Goal: Information Seeking & Learning: Learn about a topic

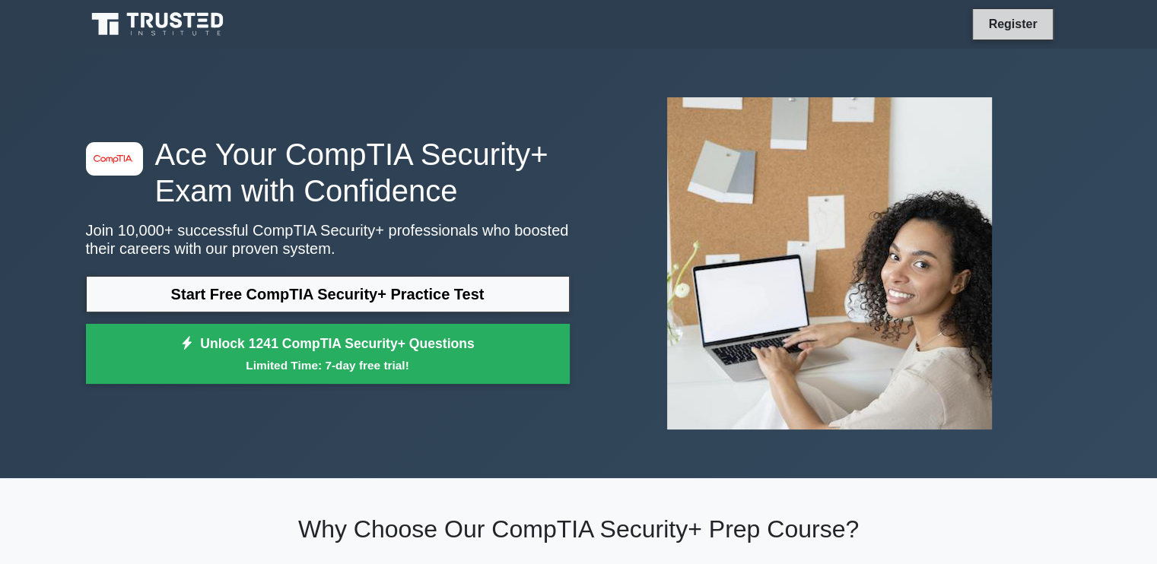
click at [1009, 18] on link "Register" at bounding box center [1012, 23] width 67 height 19
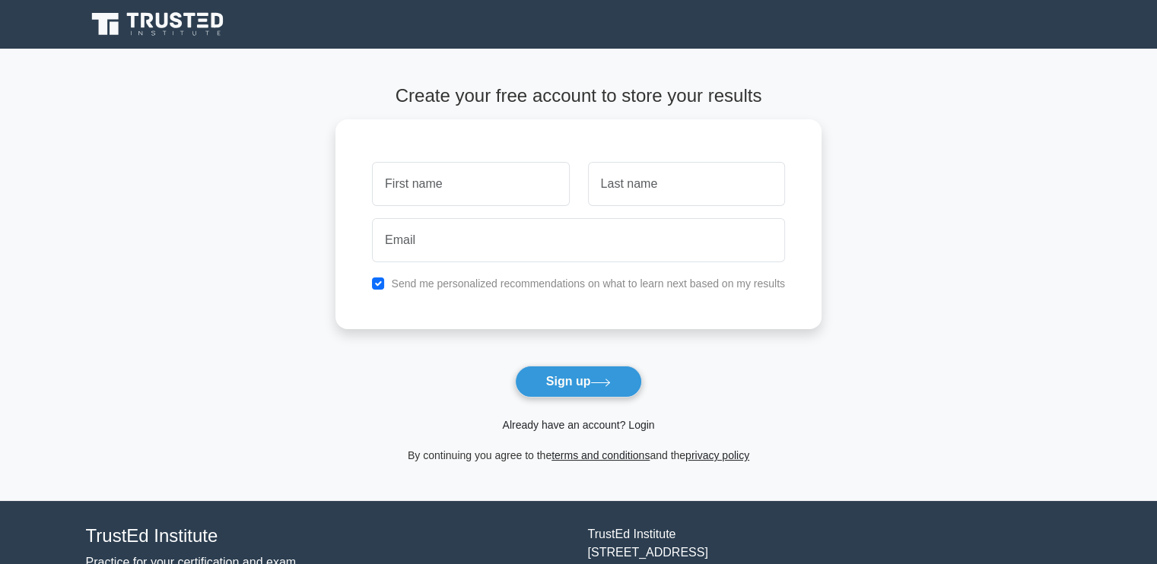
click at [565, 424] on link "Already have an account? Login" at bounding box center [578, 425] width 152 height 12
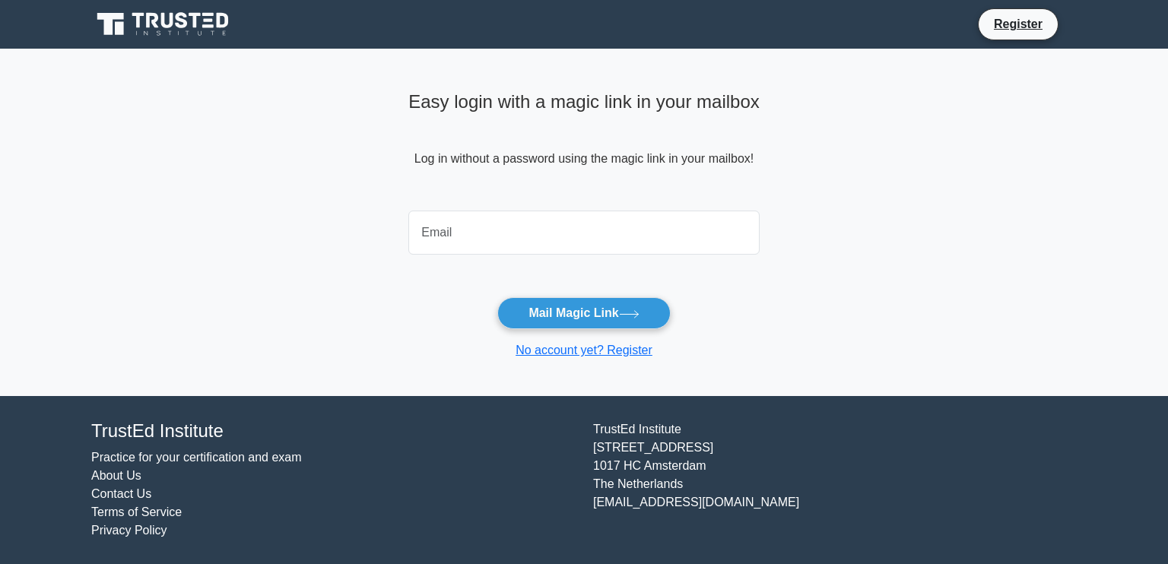
click at [555, 223] on input "email" at bounding box center [583, 233] width 351 height 44
type input "danprine60@gmail.com"
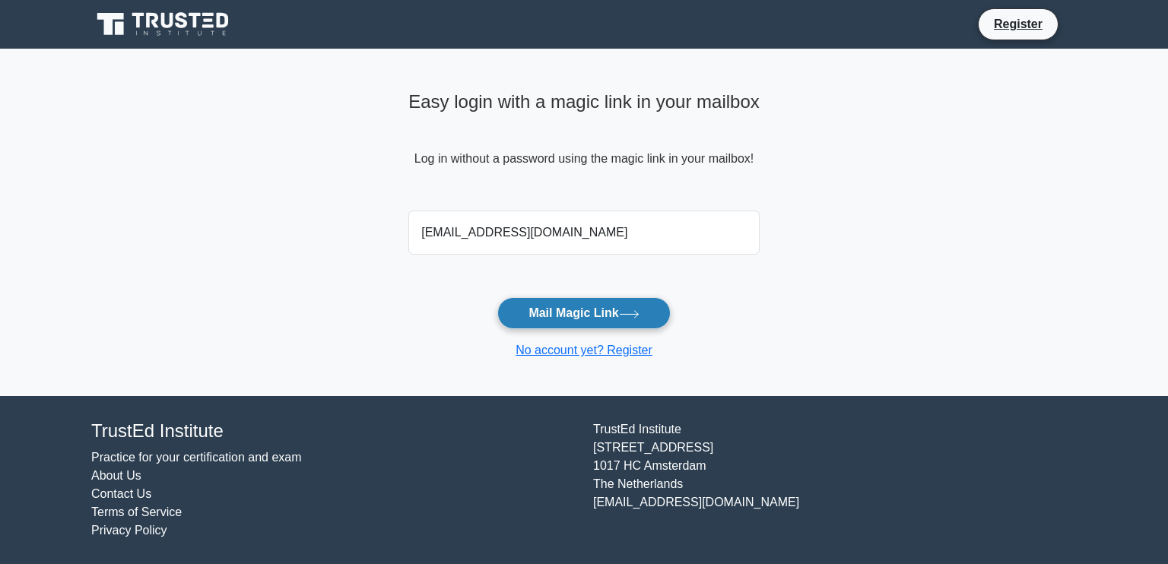
click at [567, 310] on button "Mail Magic Link" at bounding box center [583, 313] width 173 height 32
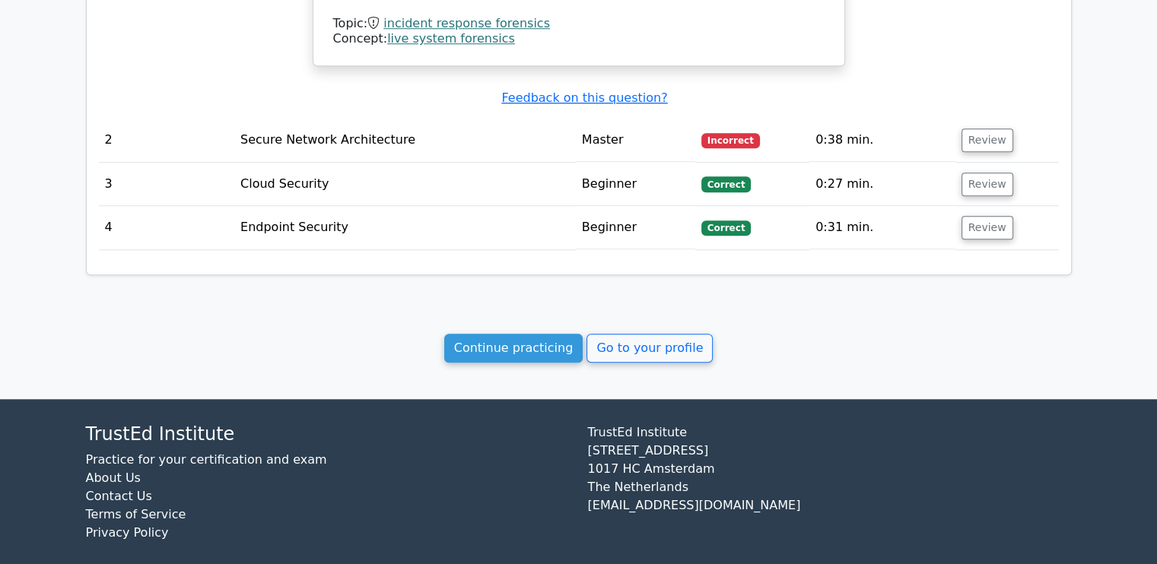
scroll to position [1251, 0]
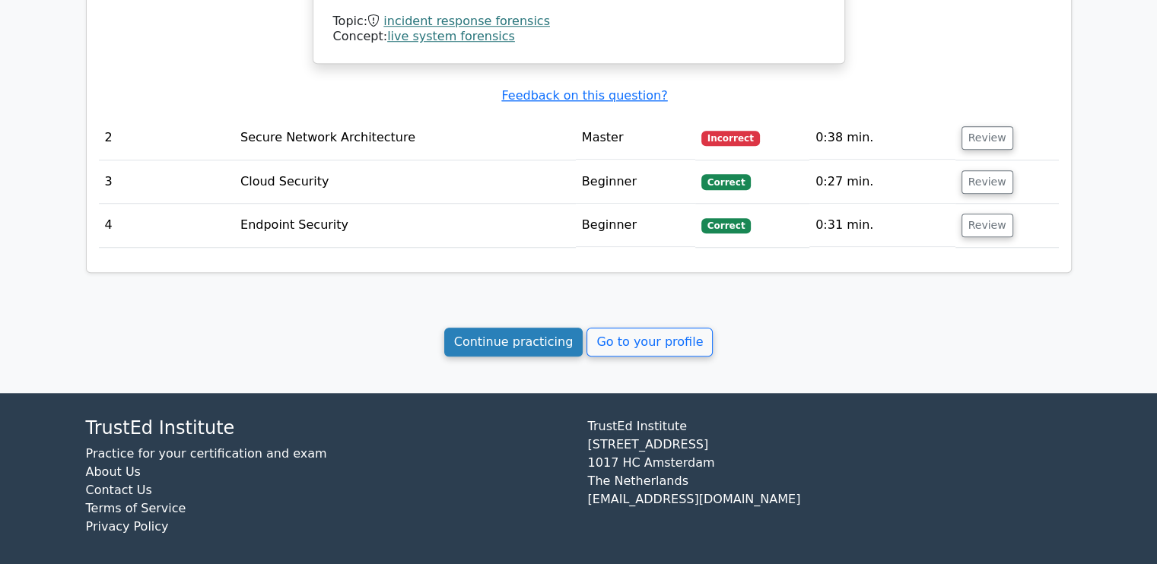
click at [526, 335] on link "Continue practicing" at bounding box center [513, 342] width 139 height 29
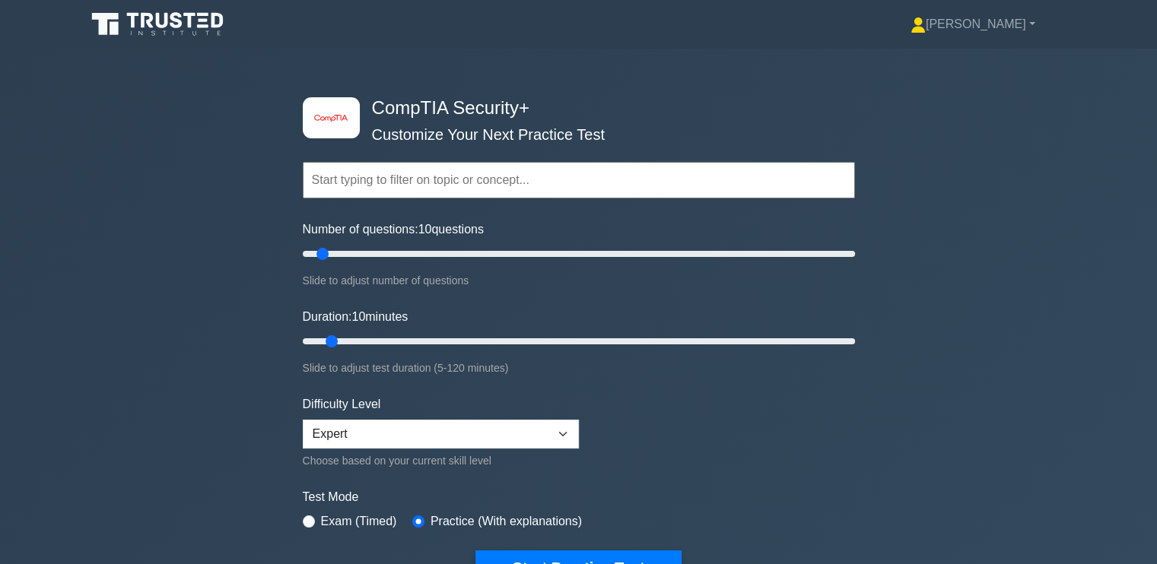
click at [126, 370] on div "image/svg+xml CompTIA Security+ Customize Your Next Practice Test Topics Crypto…" at bounding box center [578, 342] width 1157 height 586
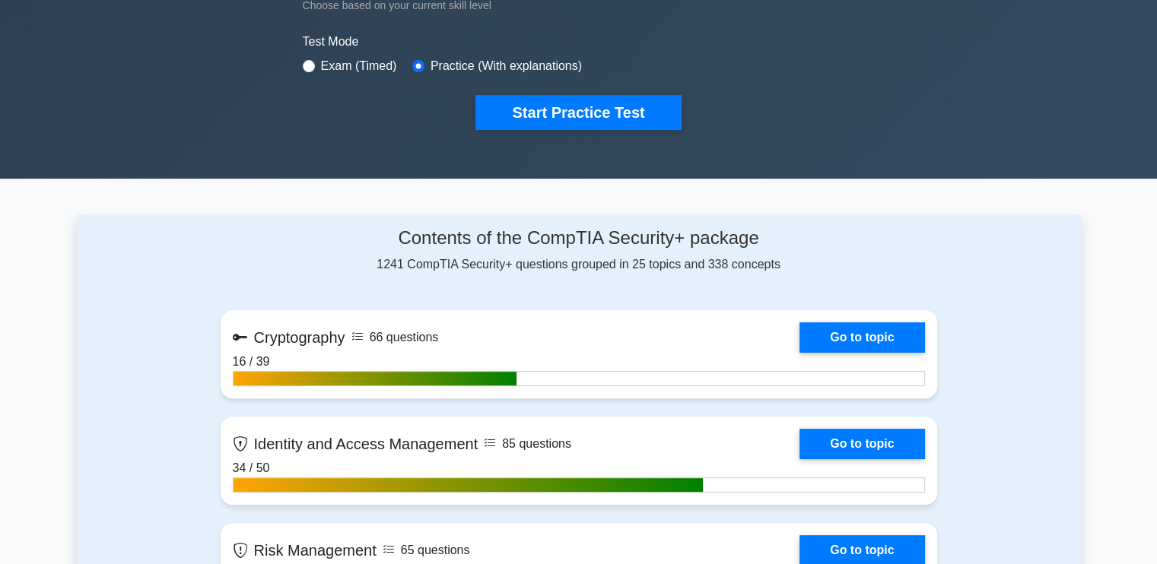
scroll to position [456, 0]
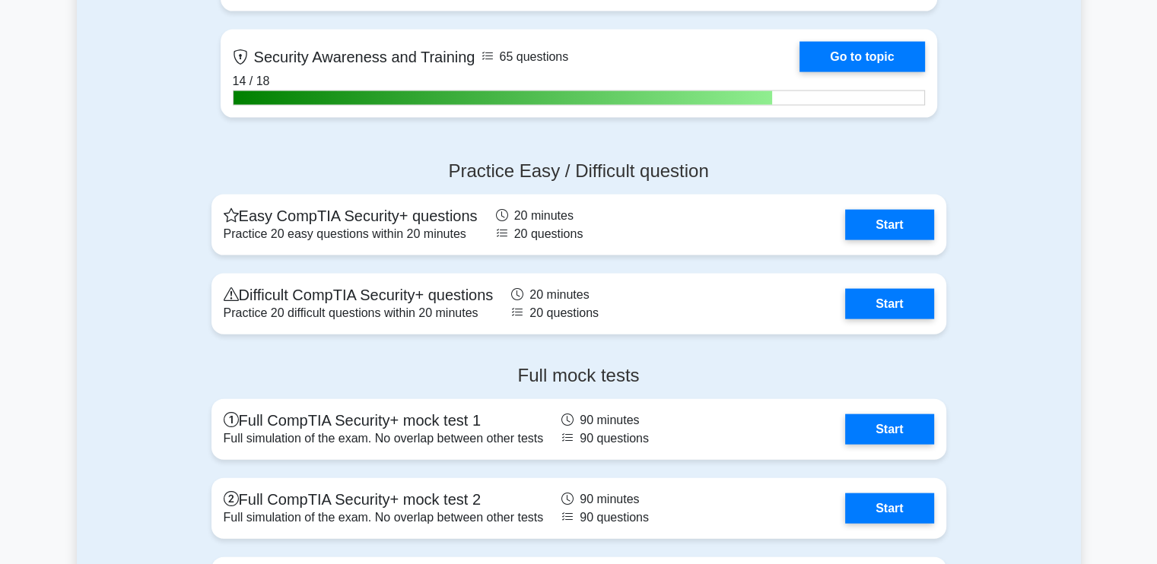
click at [122, 326] on div "Practice Easy / Difficult question Easy CompTIA Security+ questions Practice 20…" at bounding box center [579, 250] width 1004 height 205
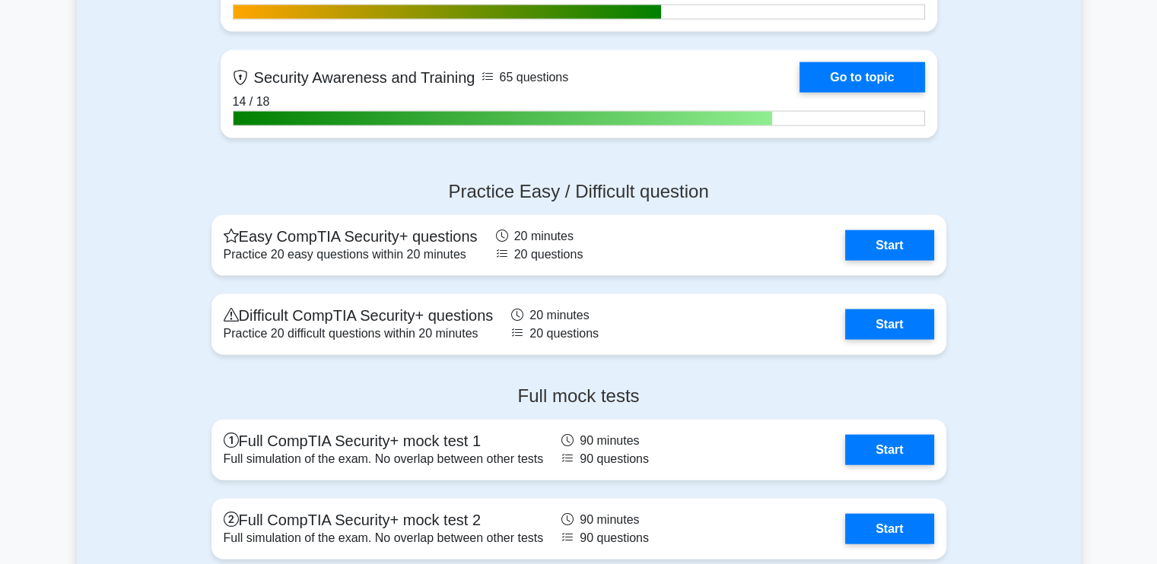
scroll to position [3271, 0]
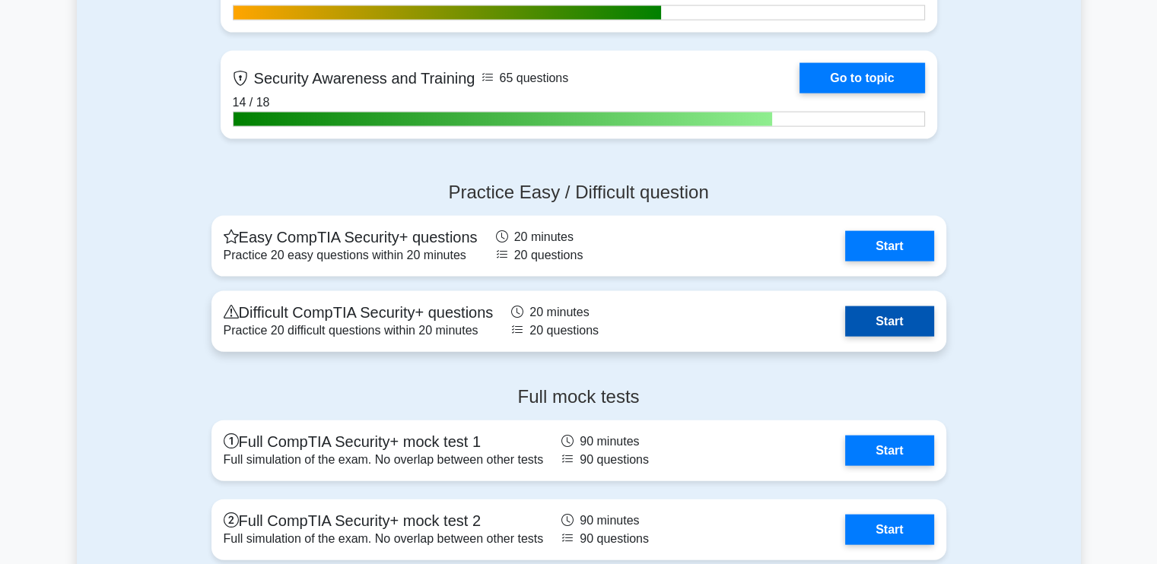
click at [904, 316] on link "Start" at bounding box center [889, 322] width 88 height 30
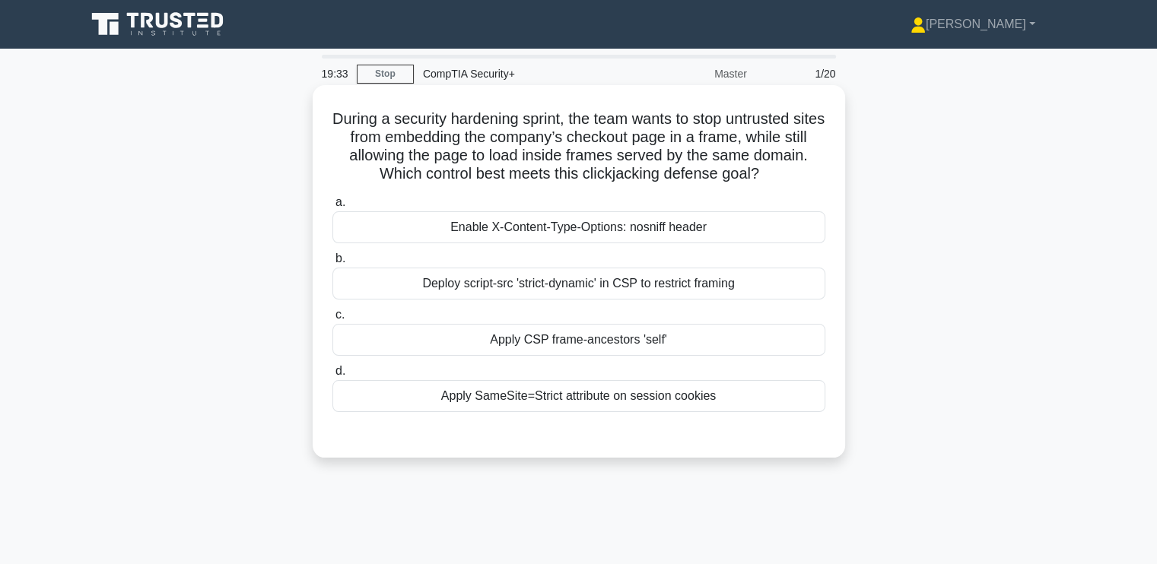
click at [410, 281] on div "Deploy script-src 'strict-dynamic' in CSP to restrict framing" at bounding box center [578, 284] width 493 height 32
click at [332, 264] on input "b. Deploy script-src 'strict-dynamic' in CSP to restrict framing" at bounding box center [332, 259] width 0 height 10
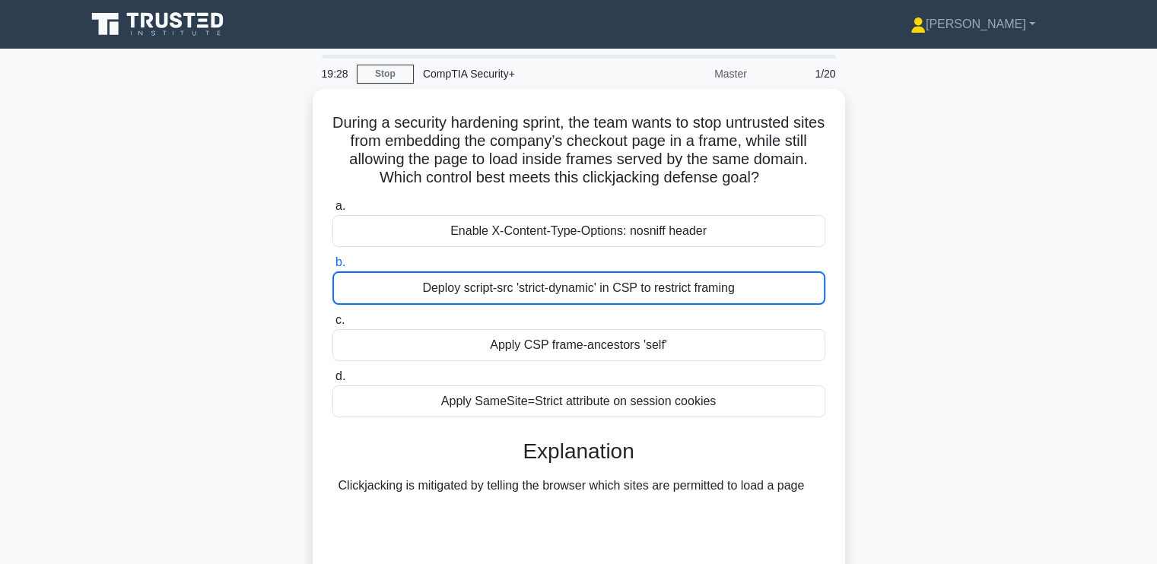
click at [203, 398] on div "During a security hardening sprint, the team wants to stop untrusted sites from…" at bounding box center [579, 376] width 1004 height 574
click at [387, 67] on link "Stop" at bounding box center [385, 74] width 57 height 19
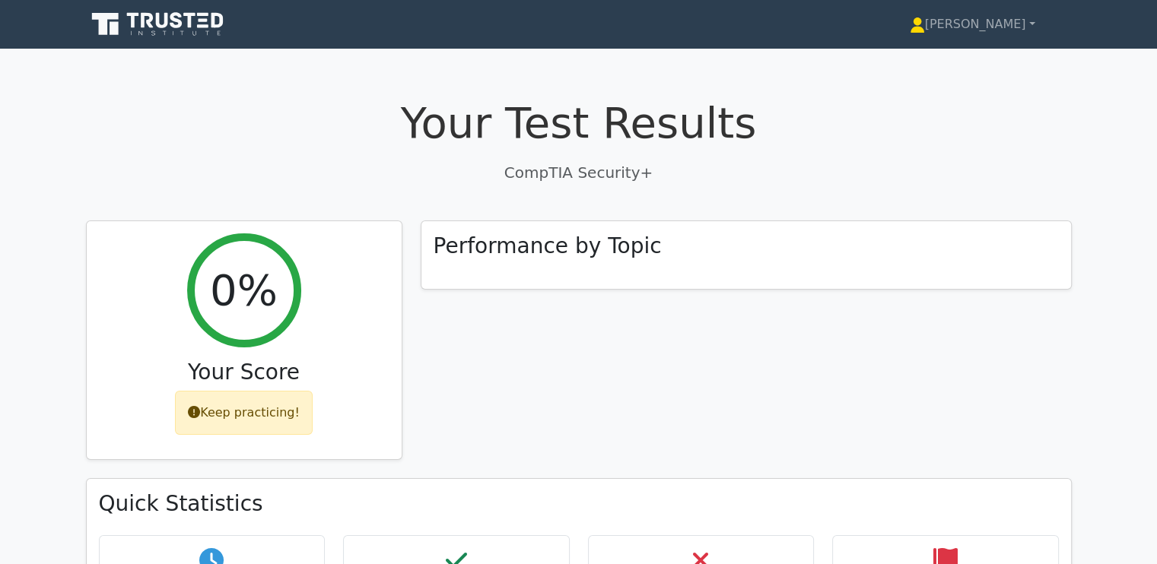
click at [499, 341] on div "Performance by Topic" at bounding box center [746, 350] width 669 height 259
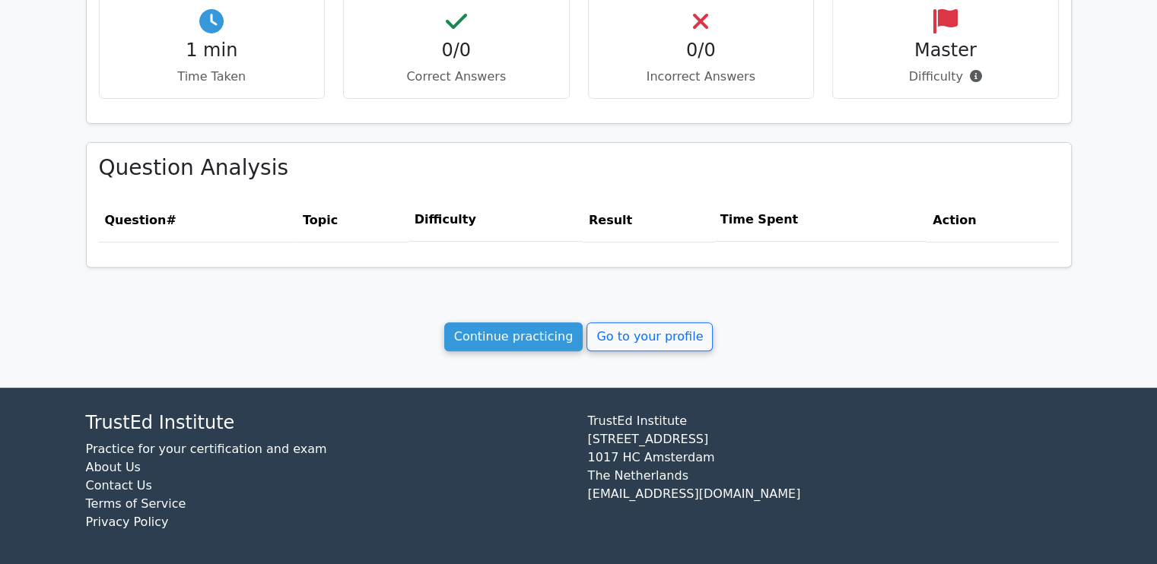
scroll to position [540, 0]
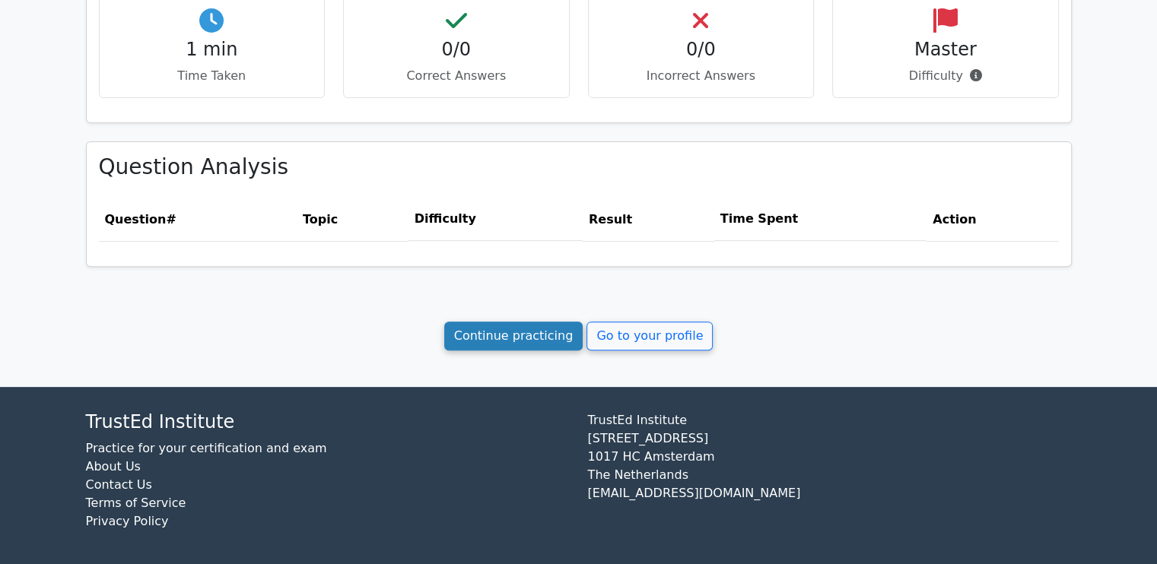
click at [498, 331] on link "Continue practicing" at bounding box center [513, 336] width 139 height 29
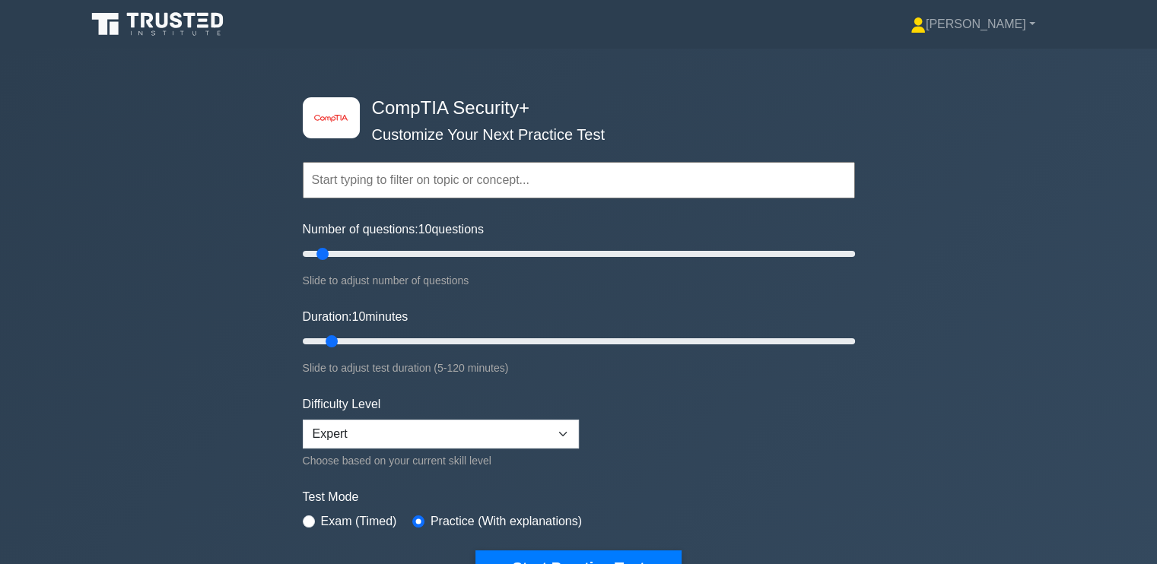
click at [214, 343] on div "image/svg+xml CompTIA Security+ Customize Your Next Practice Test Topics Crypto…" at bounding box center [578, 342] width 1157 height 586
click at [310, 519] on input "radio" at bounding box center [309, 522] width 12 height 12
radio input "true"
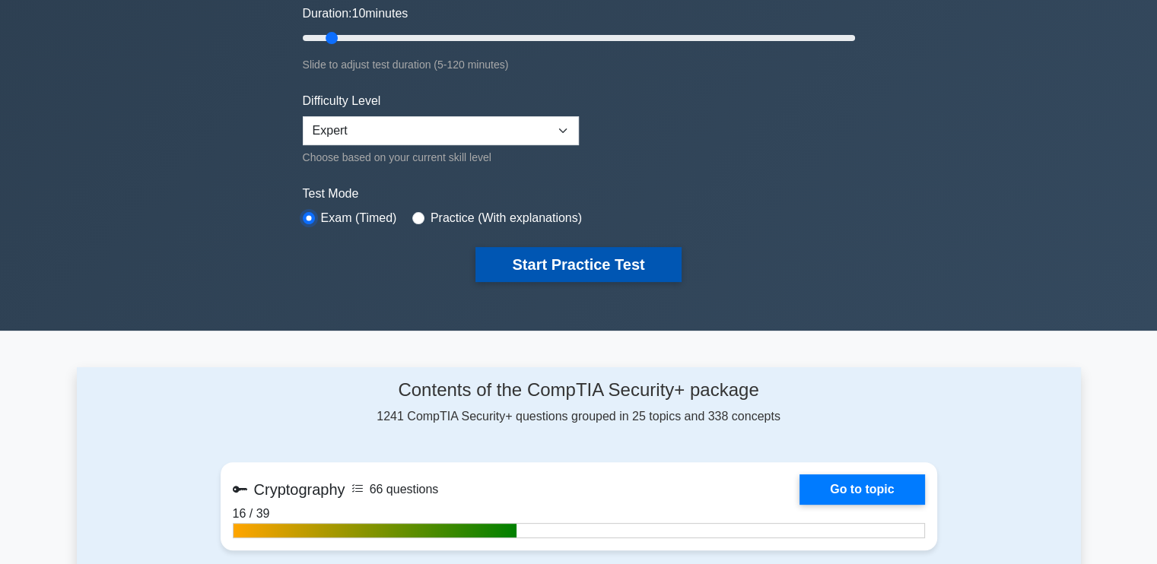
scroll to position [304, 0]
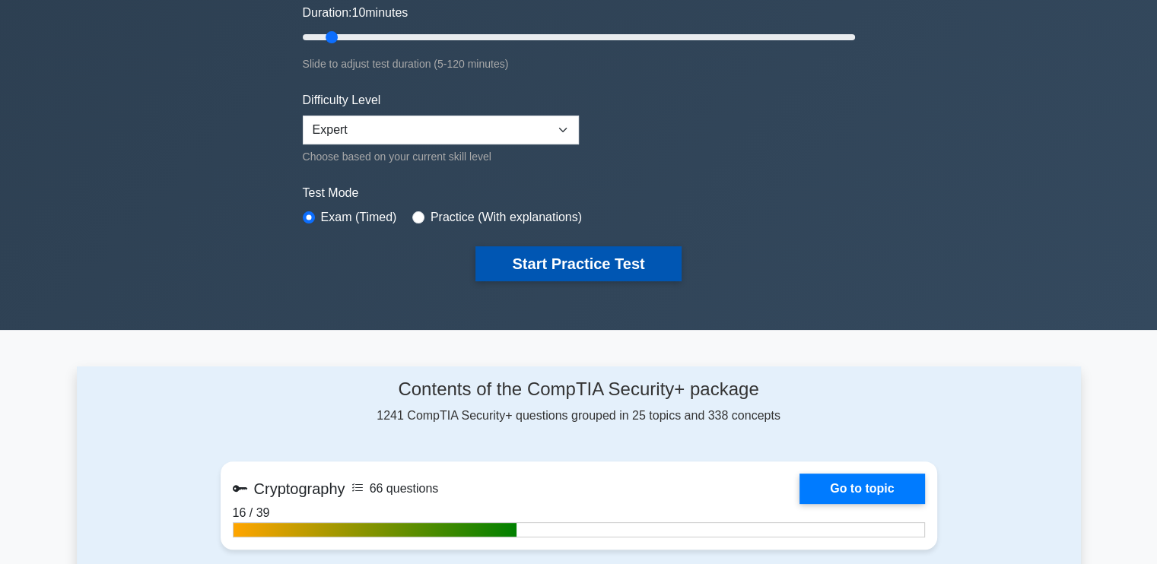
click at [566, 254] on button "Start Practice Test" at bounding box center [577, 263] width 205 height 35
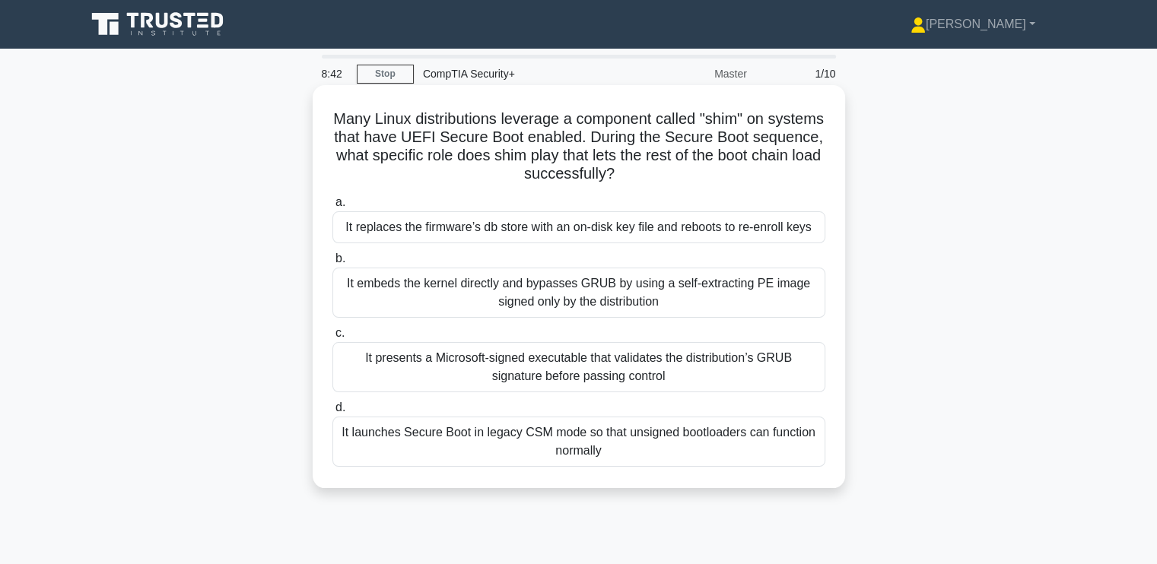
click at [411, 443] on div "It launches Secure Boot in legacy CSM mode so that unsigned bootloaders can fun…" at bounding box center [578, 442] width 493 height 50
click at [332, 413] on input "d. It launches Secure Boot in legacy CSM mode so that unsigned bootloaders can …" at bounding box center [332, 408] width 0 height 10
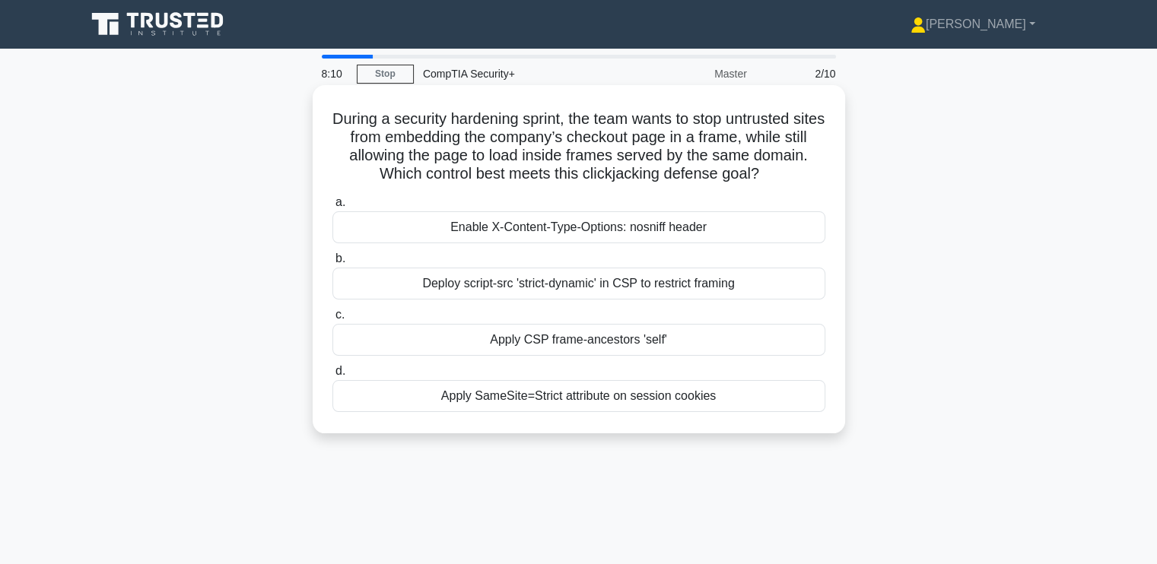
click at [545, 288] on div "Deploy script-src 'strict-dynamic' in CSP to restrict framing" at bounding box center [578, 284] width 493 height 32
click at [332, 264] on input "b. Deploy script-src 'strict-dynamic' in CSP to restrict framing" at bounding box center [332, 259] width 0 height 10
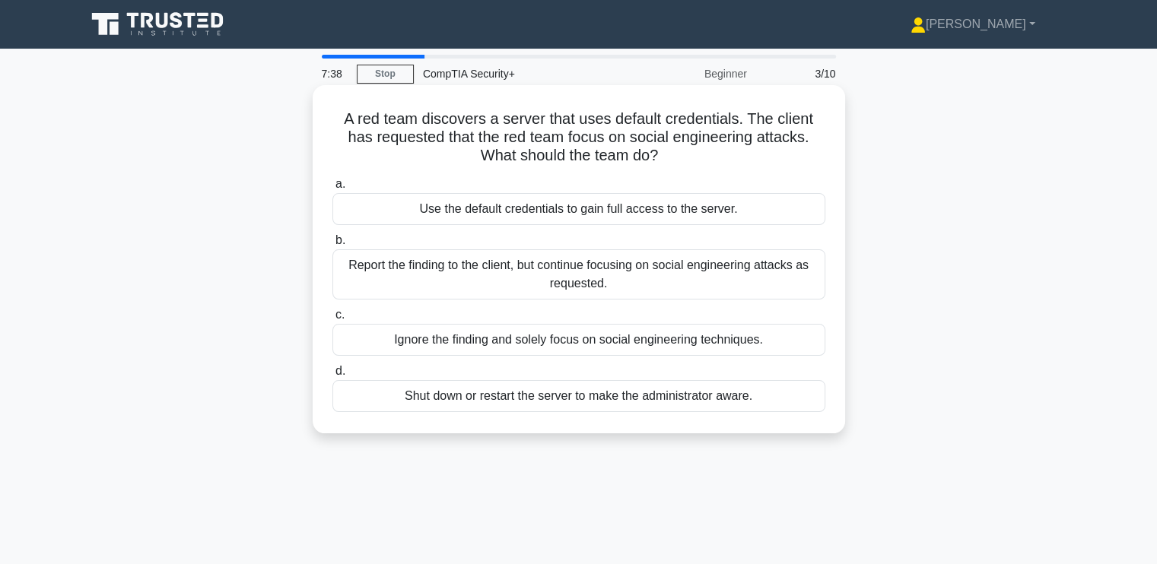
click at [450, 279] on div "Report the finding to the client, but continue focusing on social engineering a…" at bounding box center [578, 274] width 493 height 50
click at [332, 246] on input "b. Report the finding to the client, but continue focusing on social engineerin…" at bounding box center [332, 241] width 0 height 10
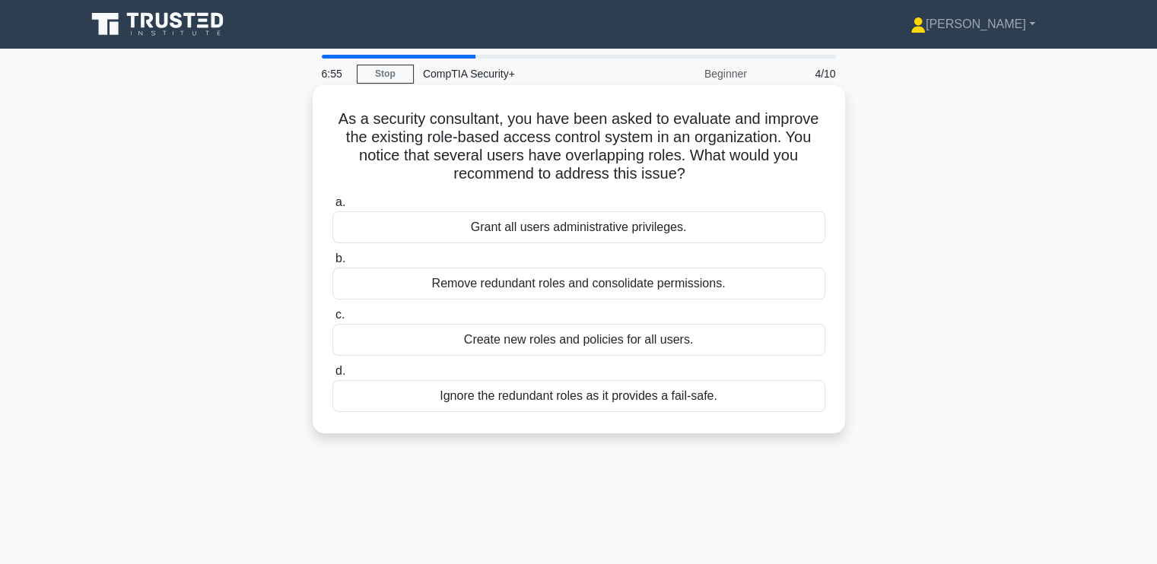
click at [412, 285] on div "Remove redundant roles and consolidate permissions." at bounding box center [578, 284] width 493 height 32
click at [332, 264] on input "b. Remove redundant roles and consolidate permissions." at bounding box center [332, 259] width 0 height 10
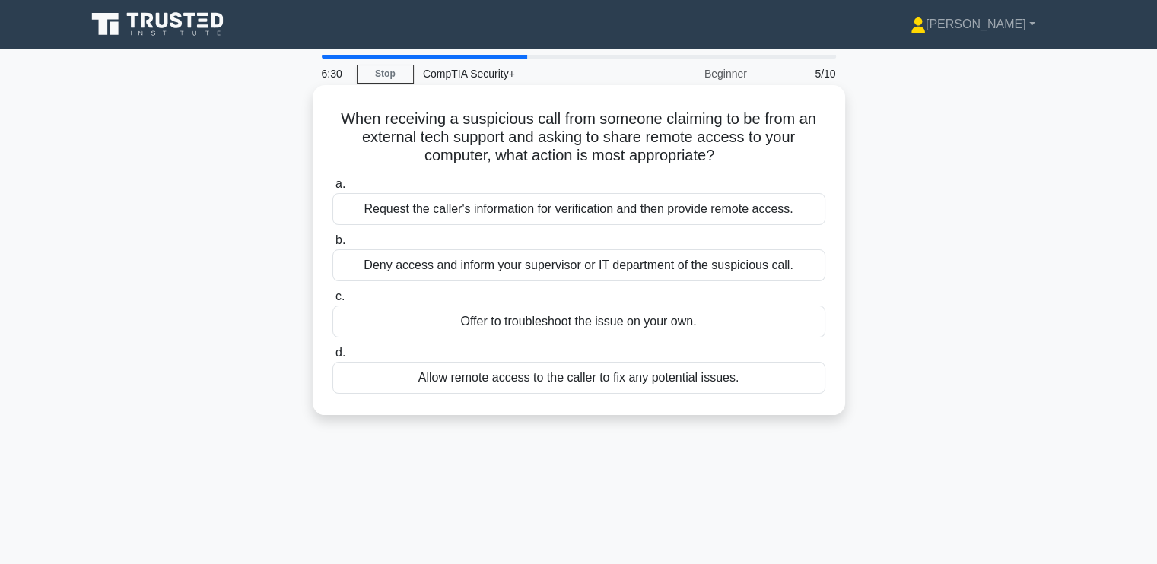
click at [444, 210] on div "Request the caller's information for verification and then provide remote acces…" at bounding box center [578, 209] width 493 height 32
click at [332, 189] on input "a. Request the caller's information for verification and then provide remote ac…" at bounding box center [332, 185] width 0 height 10
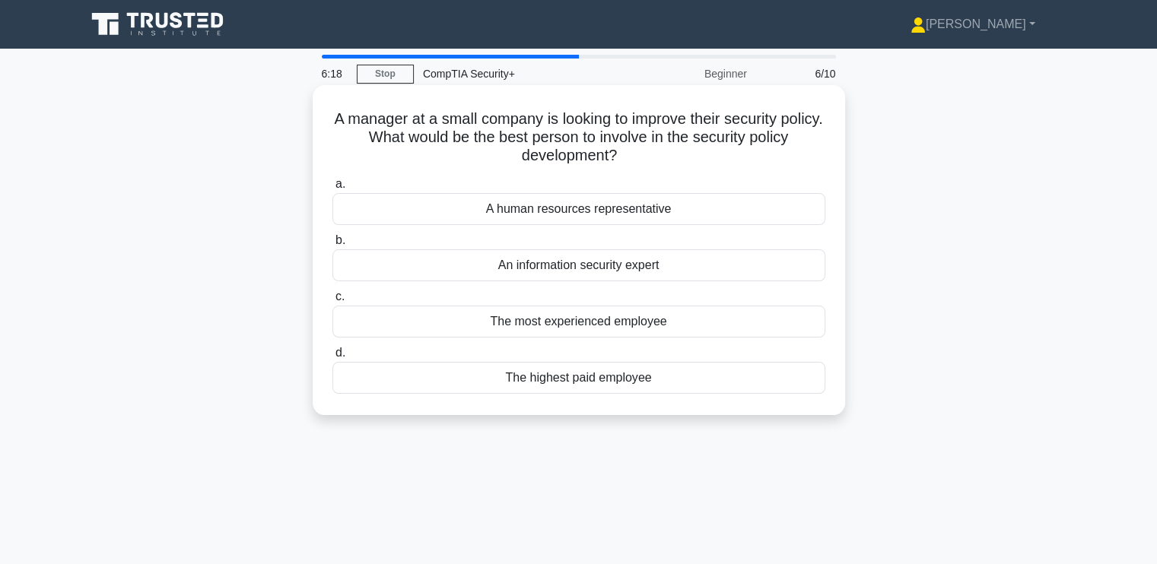
click at [488, 271] on div "An information security expert" at bounding box center [578, 265] width 493 height 32
click at [332, 246] on input "b. An information security expert" at bounding box center [332, 241] width 0 height 10
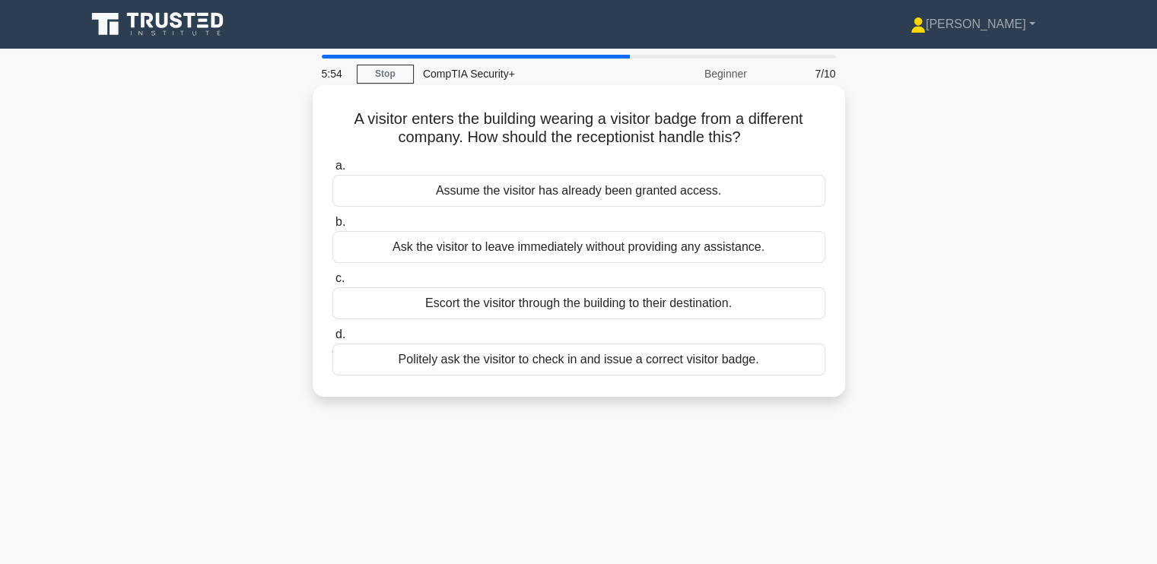
click at [416, 306] on div "Escort the visitor through the building to their destination." at bounding box center [578, 304] width 493 height 32
click at [332, 284] on input "c. Escort the visitor through the building to their destination." at bounding box center [332, 279] width 0 height 10
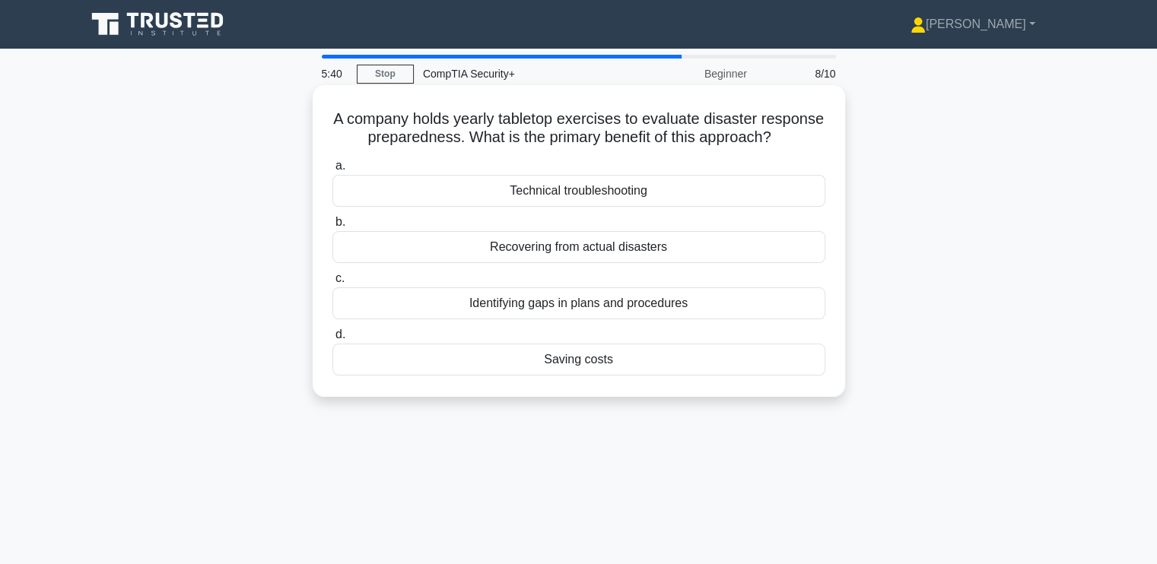
click at [439, 319] on div "Identifying gaps in plans and procedures" at bounding box center [578, 304] width 493 height 32
click at [332, 284] on input "c. Identifying gaps in plans and procedures" at bounding box center [332, 279] width 0 height 10
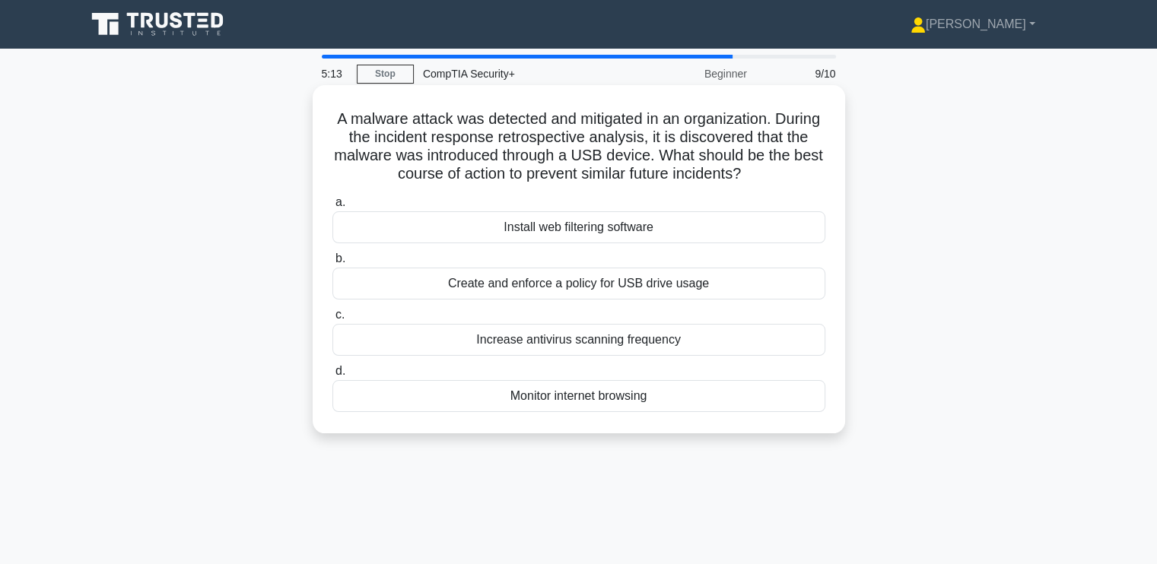
click at [445, 279] on div "Create and enforce a policy for USB drive usage" at bounding box center [578, 284] width 493 height 32
click at [332, 264] on input "b. Create and enforce a policy for USB drive usage" at bounding box center [332, 259] width 0 height 10
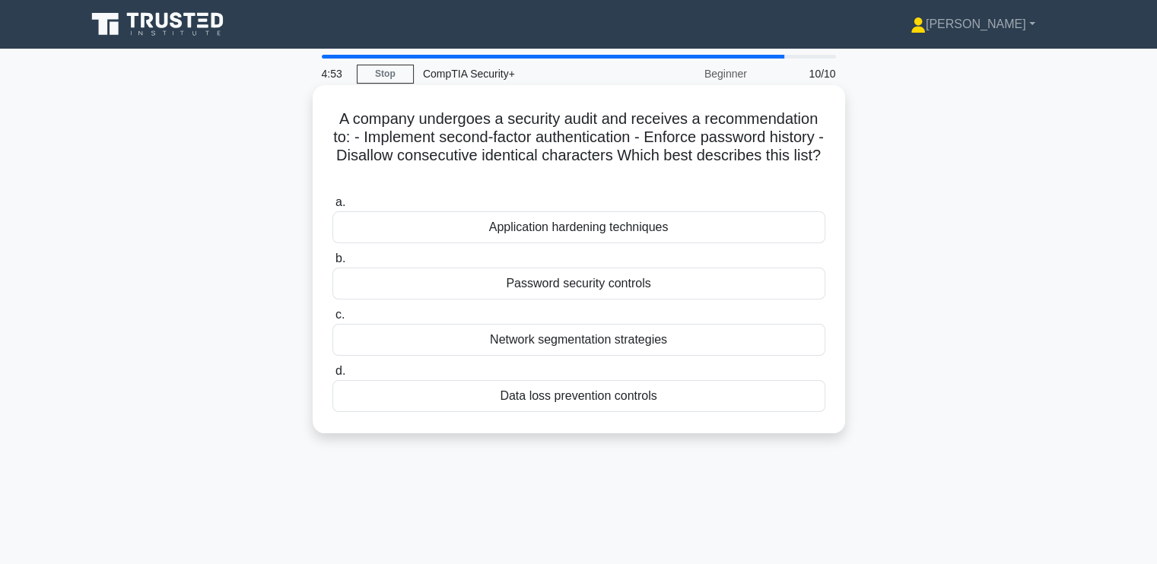
click at [446, 284] on div "Password security controls" at bounding box center [578, 284] width 493 height 32
click at [332, 264] on input "b. Password security controls" at bounding box center [332, 259] width 0 height 10
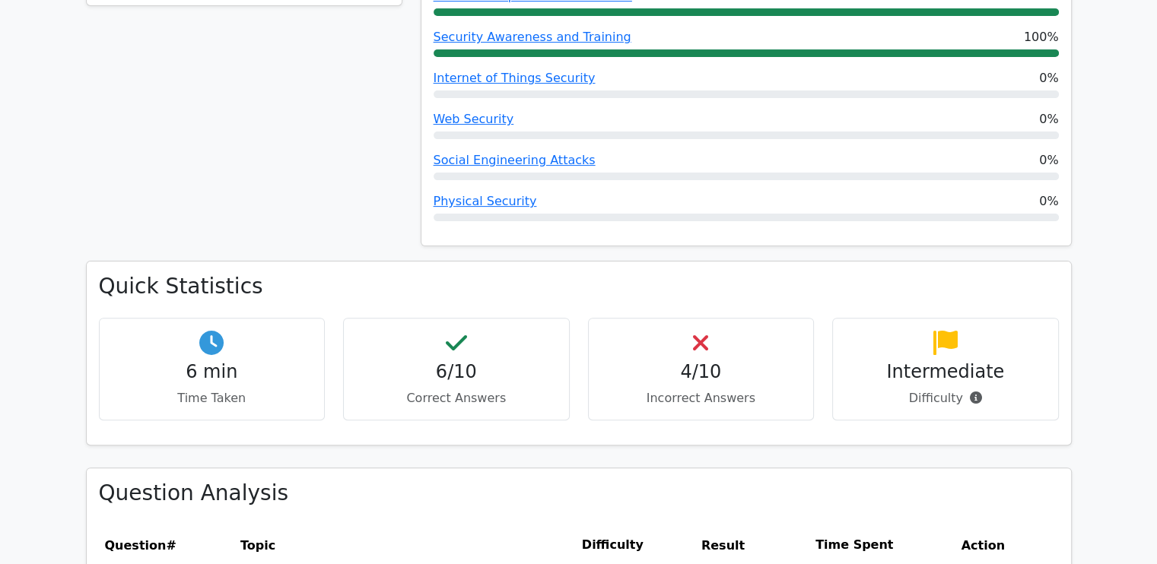
scroll to position [455, 0]
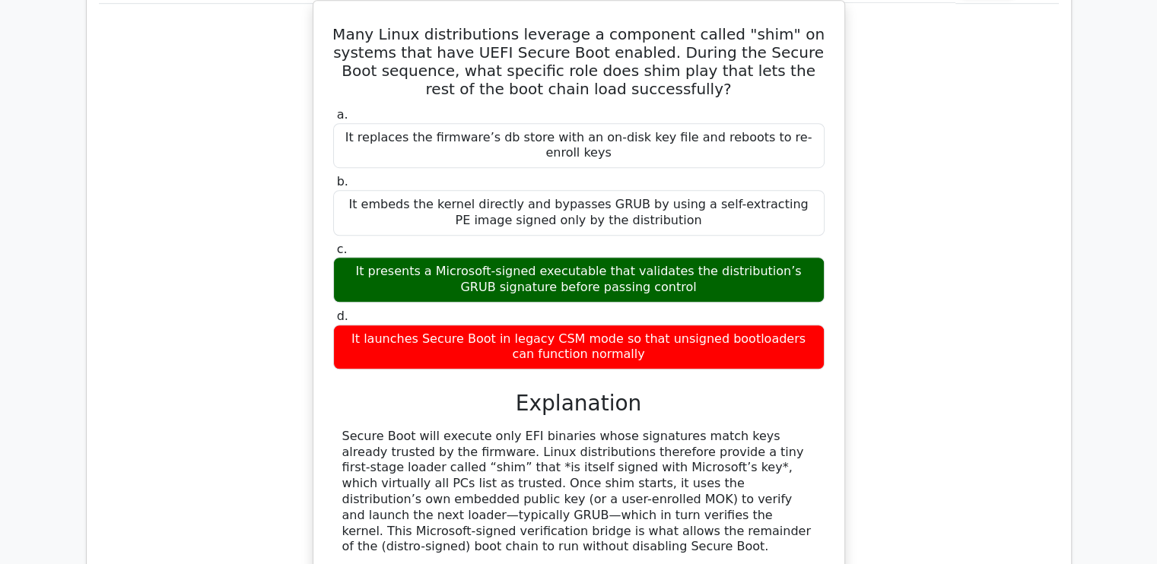
click at [417, 352] on div "a. It replaces the firmware’s db store with an on-disk key file and reboots to …" at bounding box center [579, 238] width 510 height 269
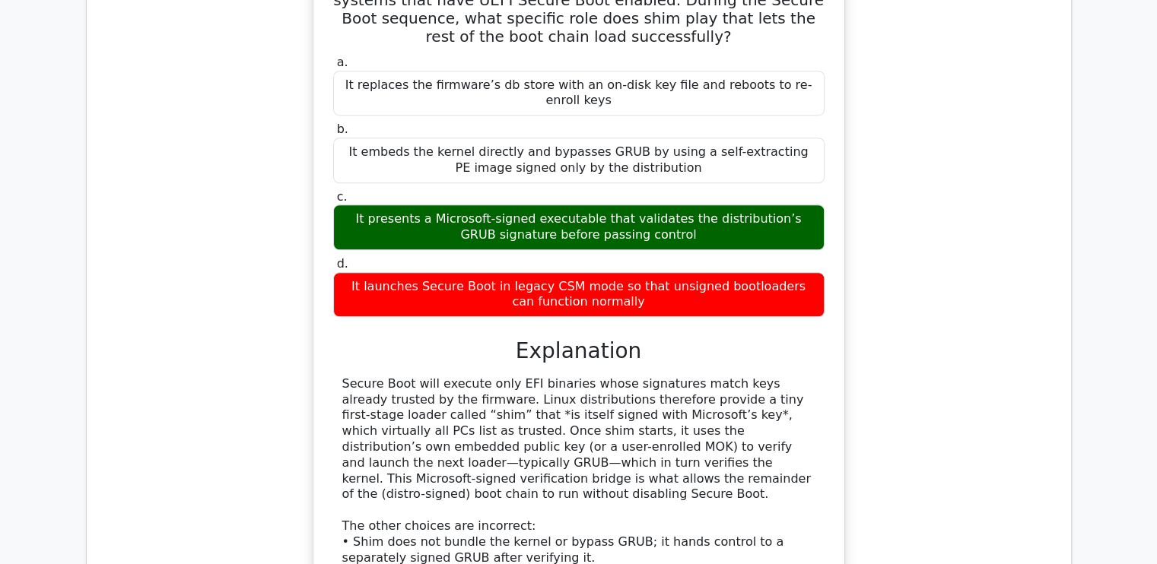
click at [413, 340] on h3 "Explanation" at bounding box center [578, 351] width 473 height 26
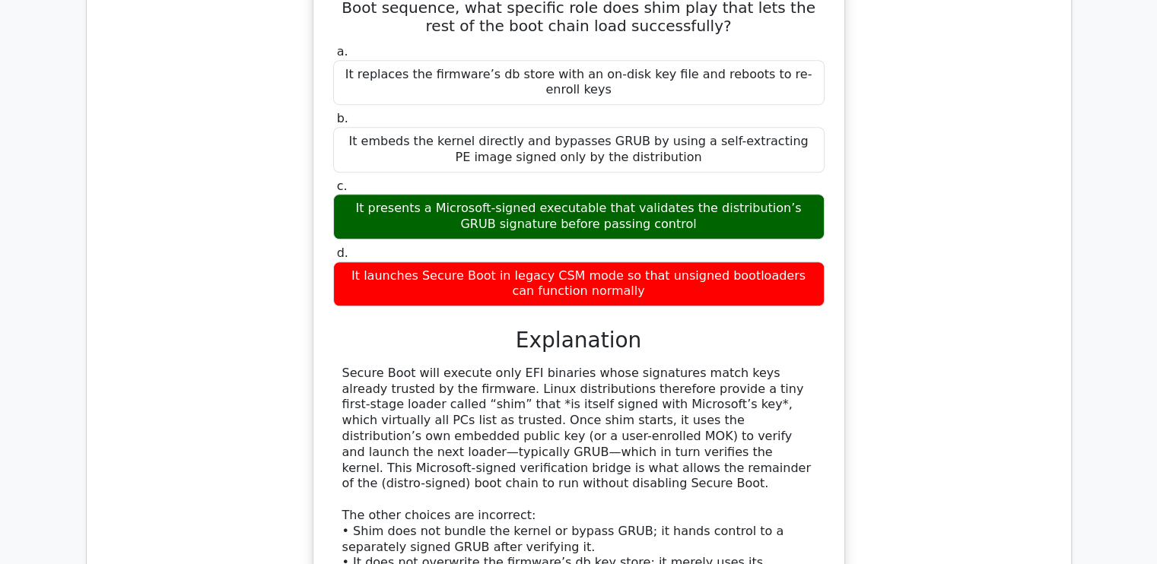
scroll to position [1122, 0]
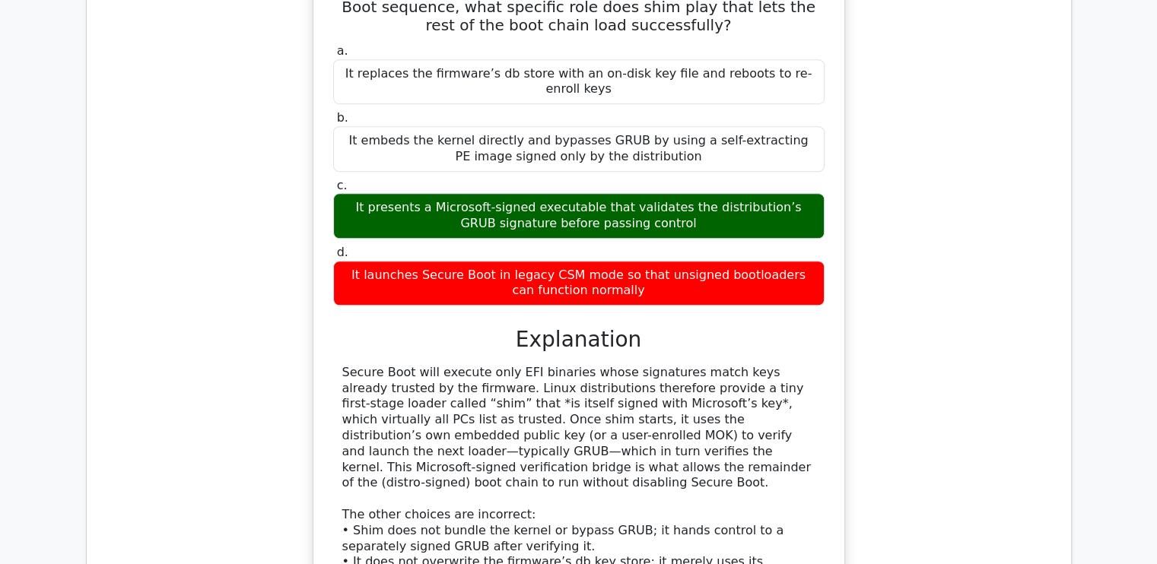
click at [439, 383] on div "Secure Boot will execute only EFI binaries whose signatures match keys already …" at bounding box center [578, 491] width 473 height 253
click at [466, 365] on div "Secure Boot will execute only EFI binaries whose signatures match keys already …" at bounding box center [578, 491] width 473 height 253
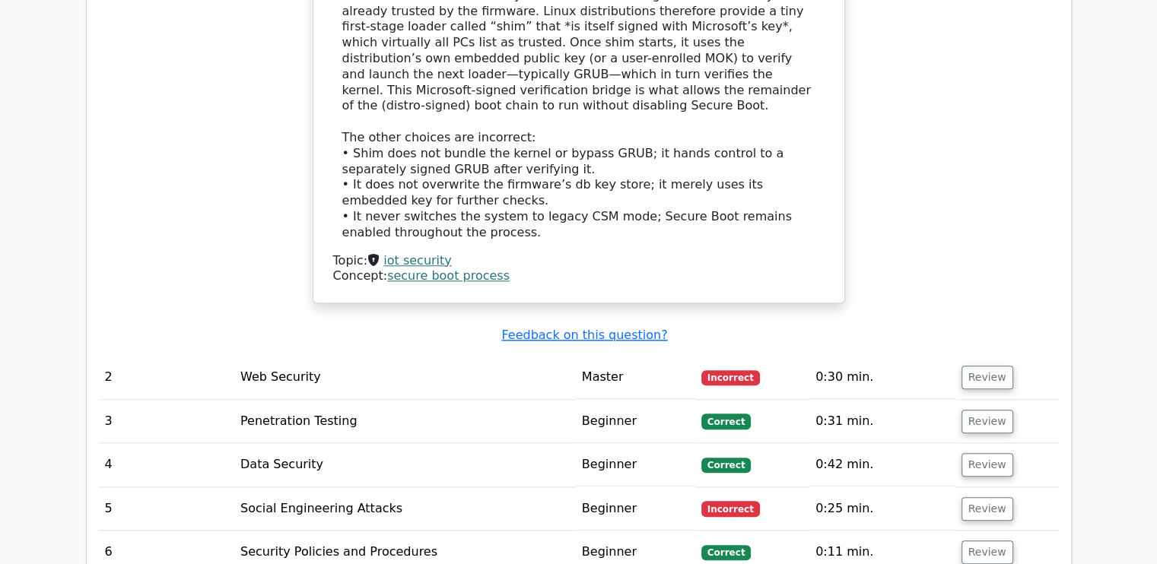
scroll to position [1503, 0]
click at [991, 366] on button "Review" at bounding box center [987, 378] width 52 height 24
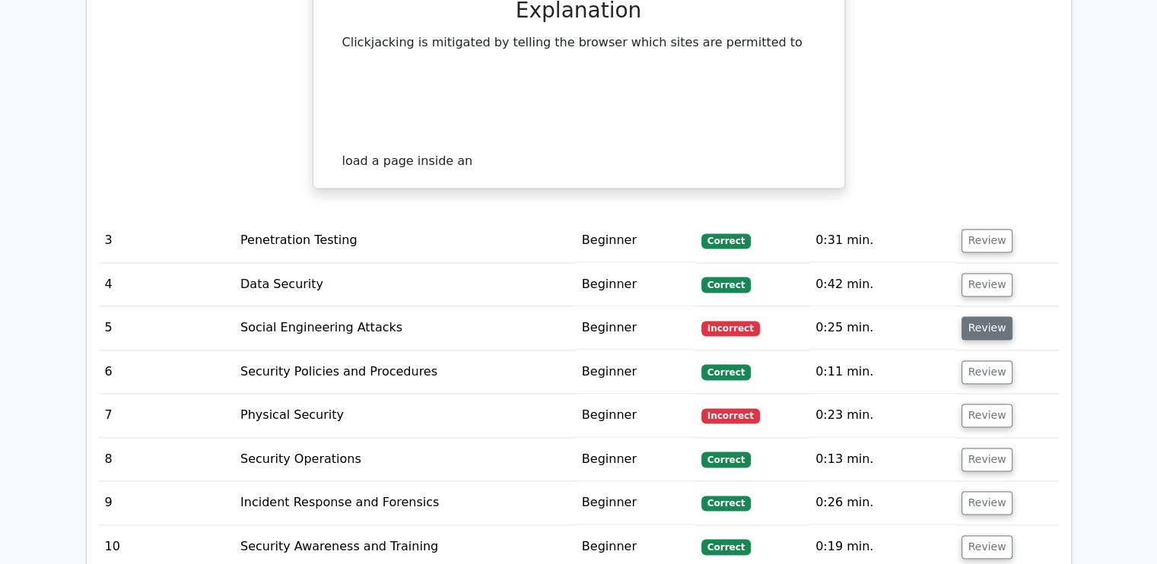
scroll to position [2252, 0]
click at [977, 316] on button "Review" at bounding box center [987, 328] width 52 height 24
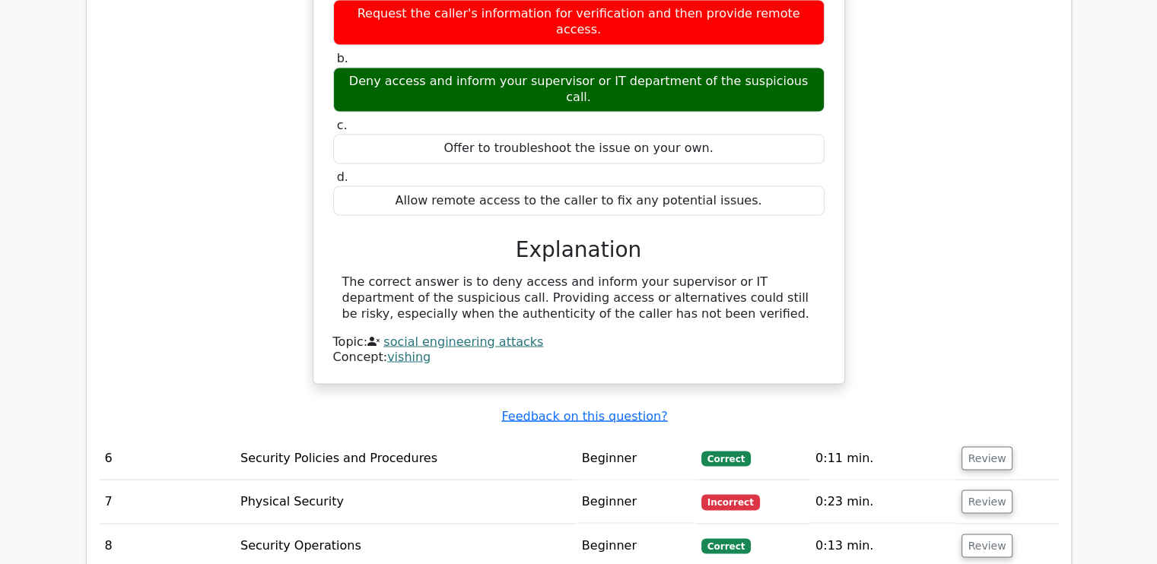
scroll to position [2708, 0]
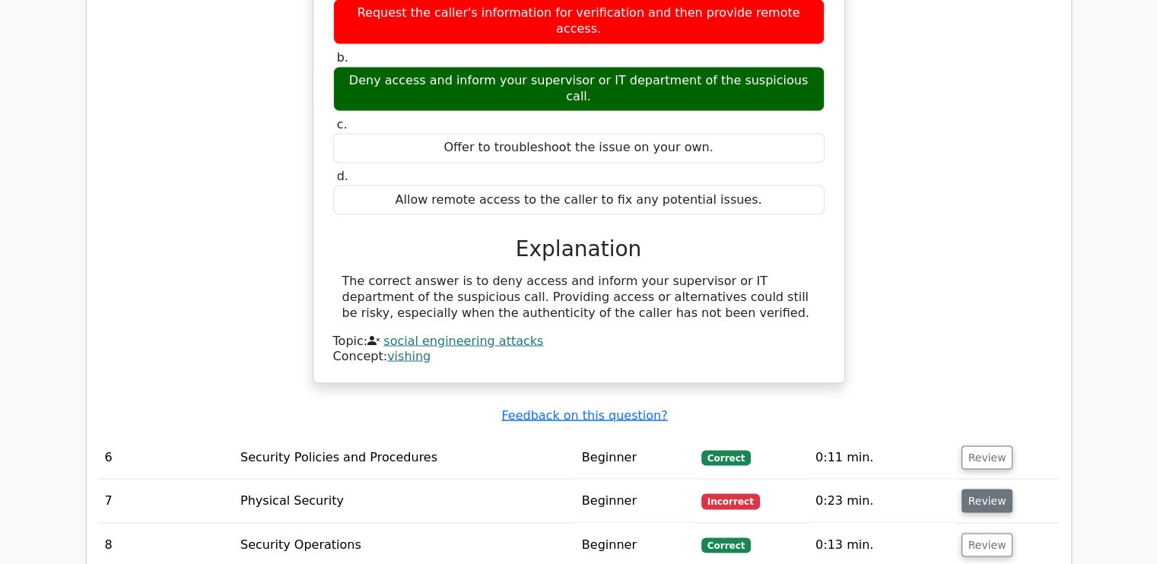
click at [994, 489] on button "Review" at bounding box center [987, 501] width 52 height 24
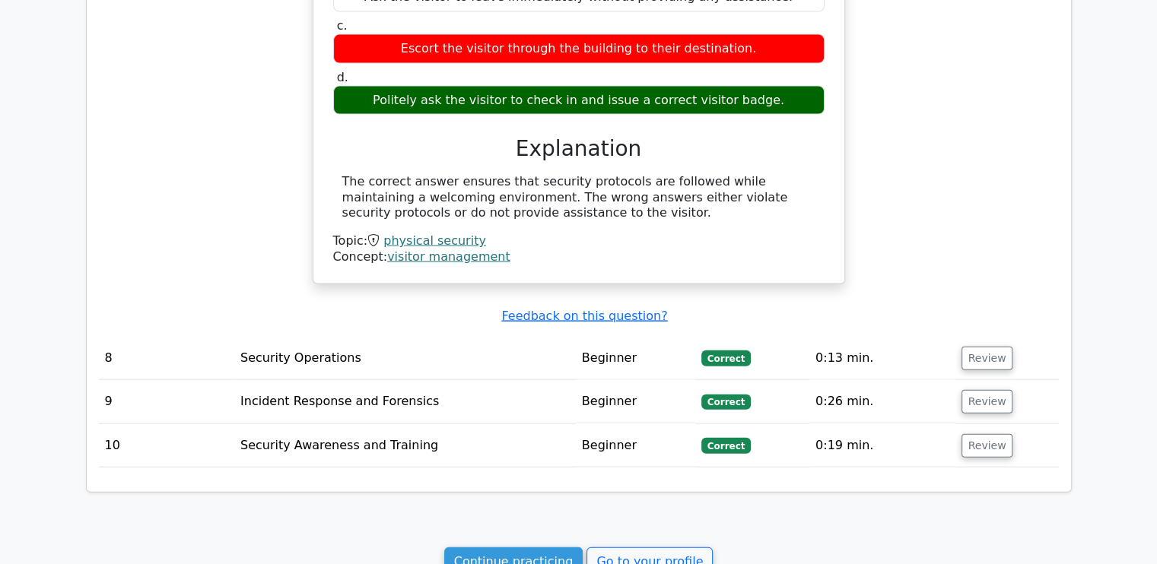
scroll to position [3391, 0]
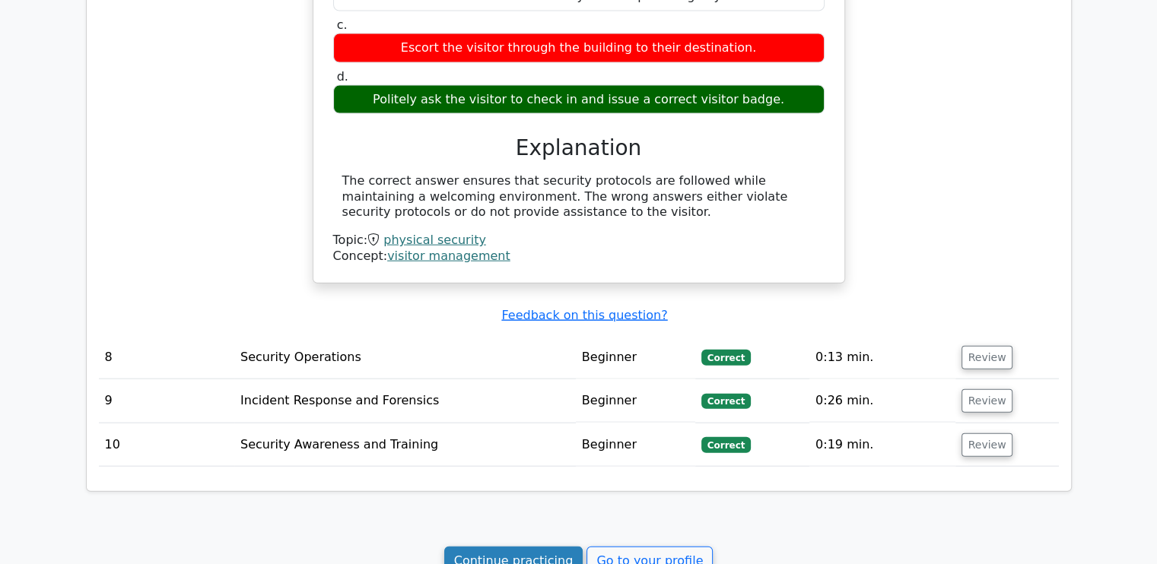
click at [494, 547] on link "Continue practicing" at bounding box center [513, 561] width 139 height 29
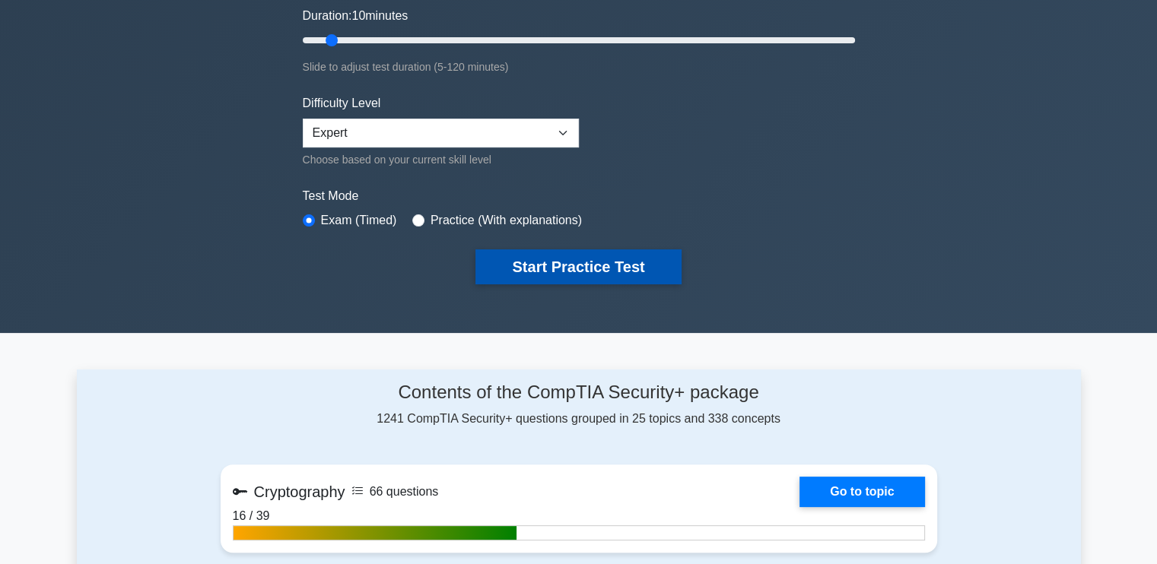
drag, startPoint x: 586, startPoint y: 277, endPoint x: 584, endPoint y: 266, distance: 10.9
click at [587, 275] on button "Start Practice Test" at bounding box center [577, 266] width 205 height 35
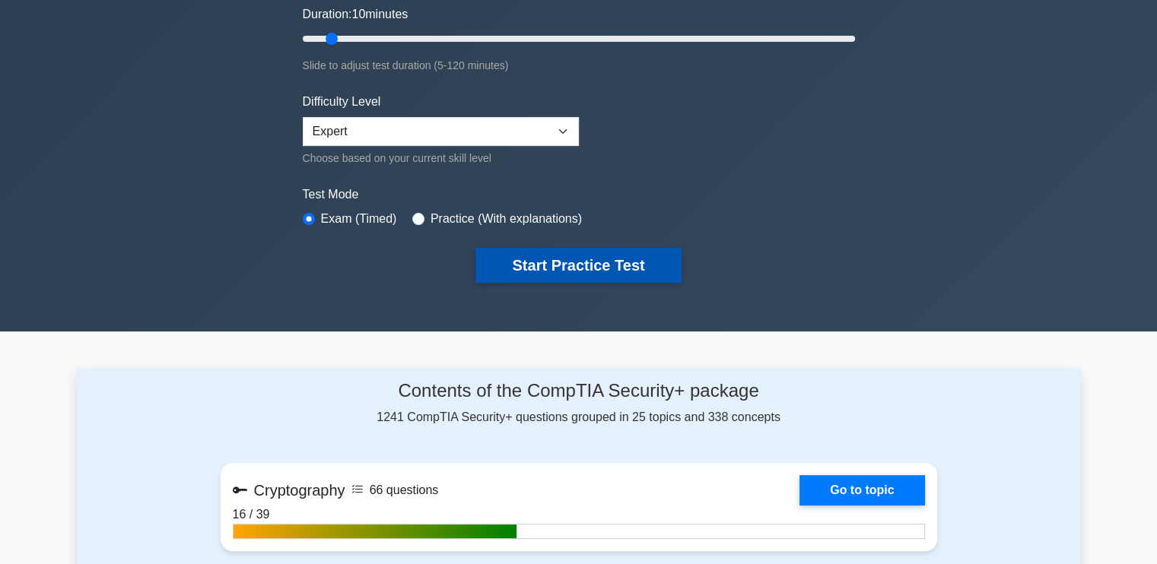
scroll to position [303, 0]
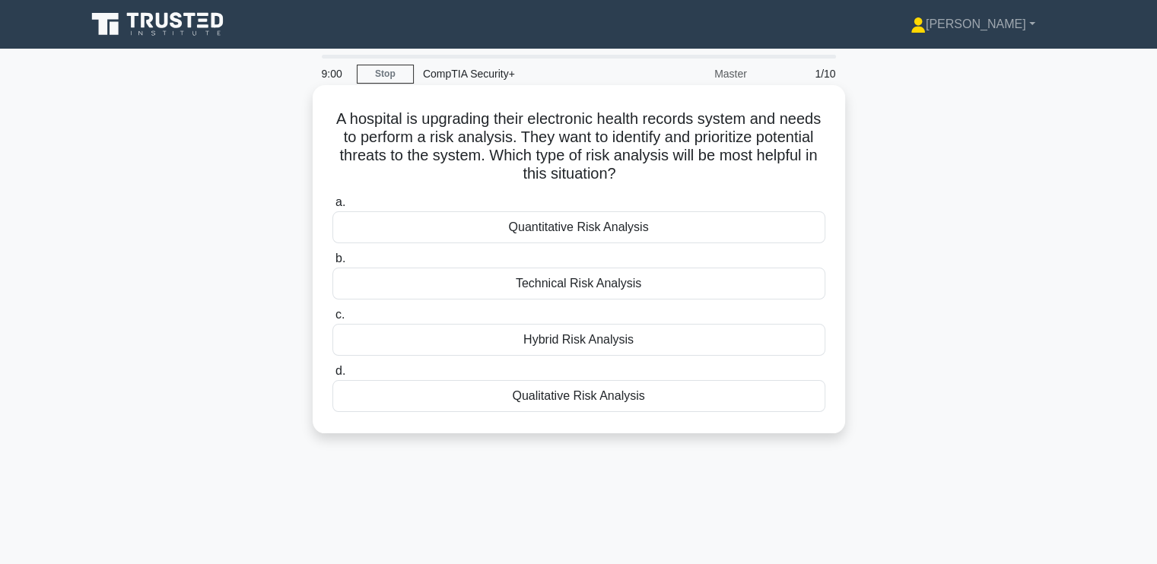
click at [441, 288] on div "Technical Risk Analysis" at bounding box center [578, 284] width 493 height 32
click at [332, 264] on input "b. Technical Risk Analysis" at bounding box center [332, 259] width 0 height 10
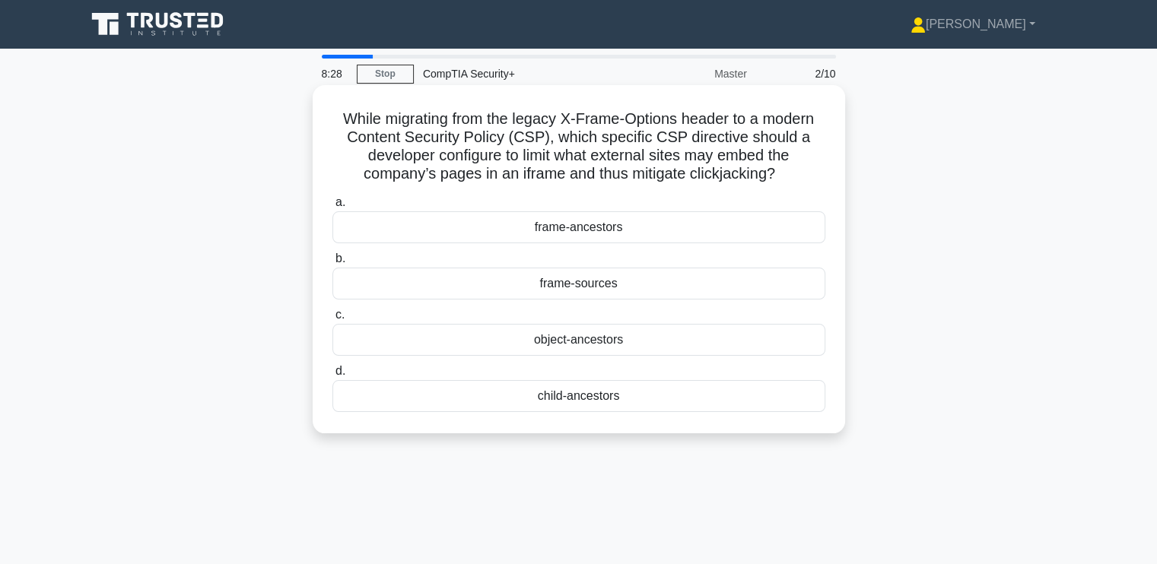
click at [569, 282] on div "frame-sources" at bounding box center [578, 284] width 493 height 32
click at [332, 264] on input "b. frame-sources" at bounding box center [332, 259] width 0 height 10
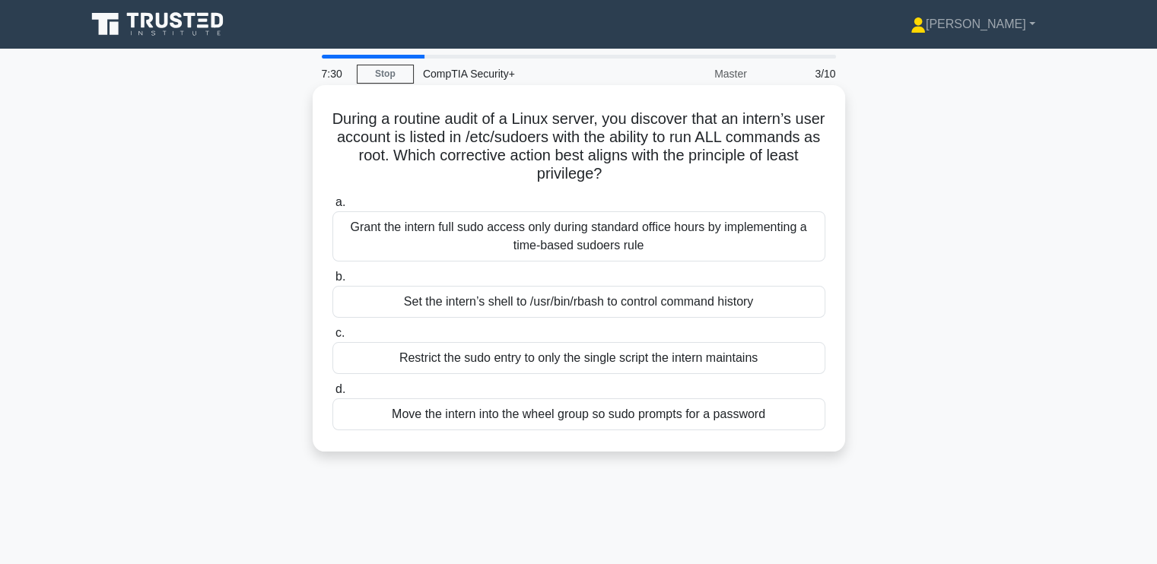
click at [424, 413] on div "Move the intern into the wheel group so sudo prompts for a password" at bounding box center [578, 415] width 493 height 32
click at [332, 395] on input "d. Move the intern into the wheel group so sudo prompts for a password" at bounding box center [332, 390] width 0 height 10
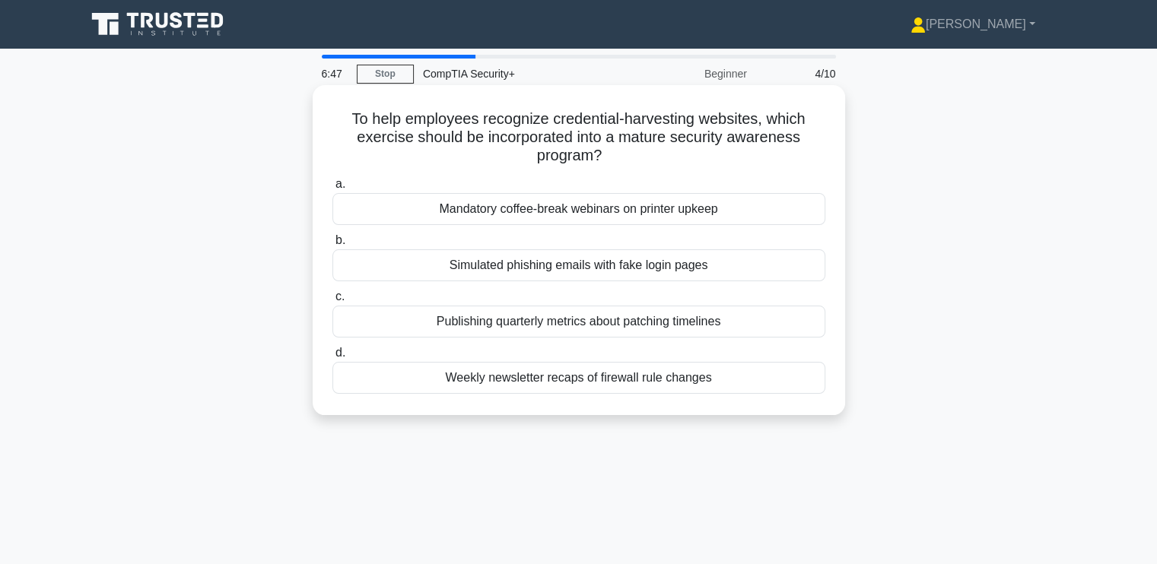
click at [466, 262] on div "Simulated phishing emails with fake login pages" at bounding box center [578, 265] width 493 height 32
click at [332, 246] on input "b. Simulated phishing emails with fake login pages" at bounding box center [332, 241] width 0 height 10
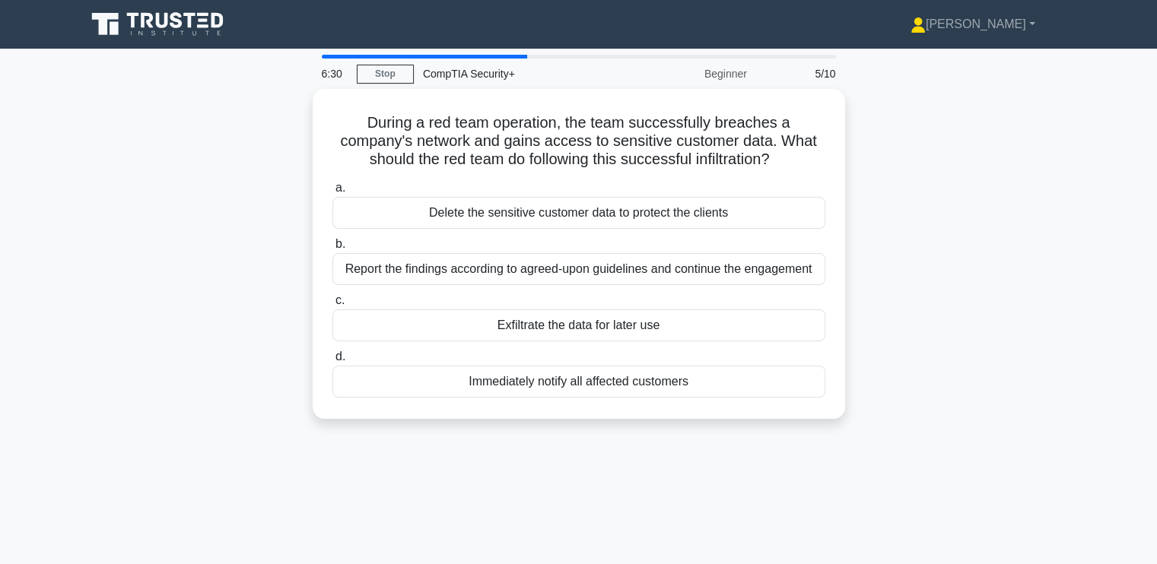
click at [148, 274] on div "During a red team operation, the team successfully breaches a company's network…" at bounding box center [579, 263] width 1004 height 348
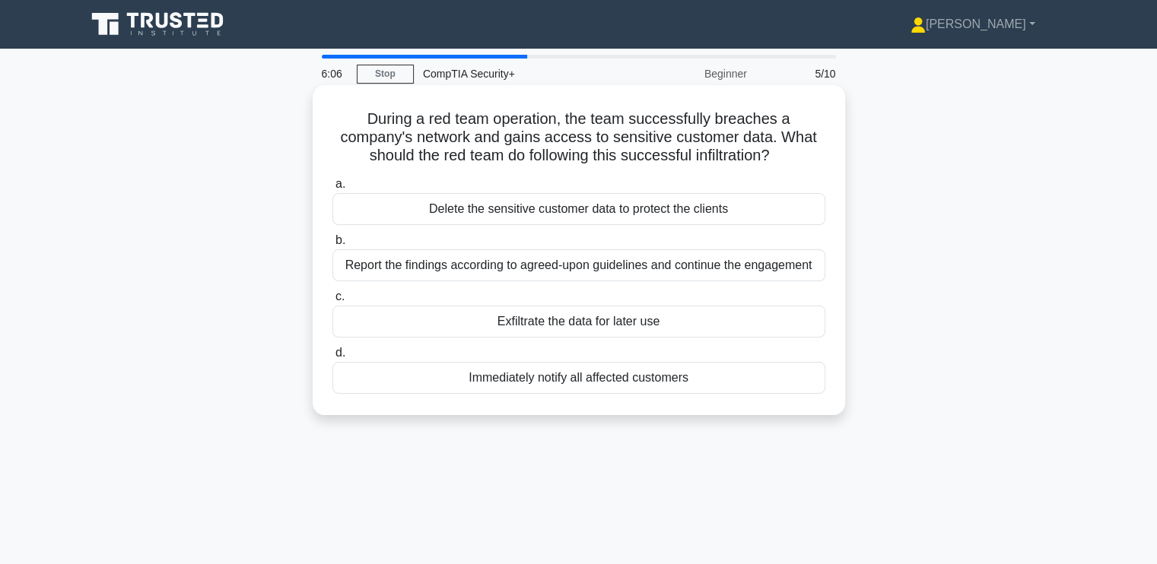
click at [392, 265] on div "Report the findings according to agreed-upon guidelines and continue the engage…" at bounding box center [578, 265] width 493 height 32
click at [332, 246] on input "b. Report the findings according to agreed-upon guidelines and continue the eng…" at bounding box center [332, 241] width 0 height 10
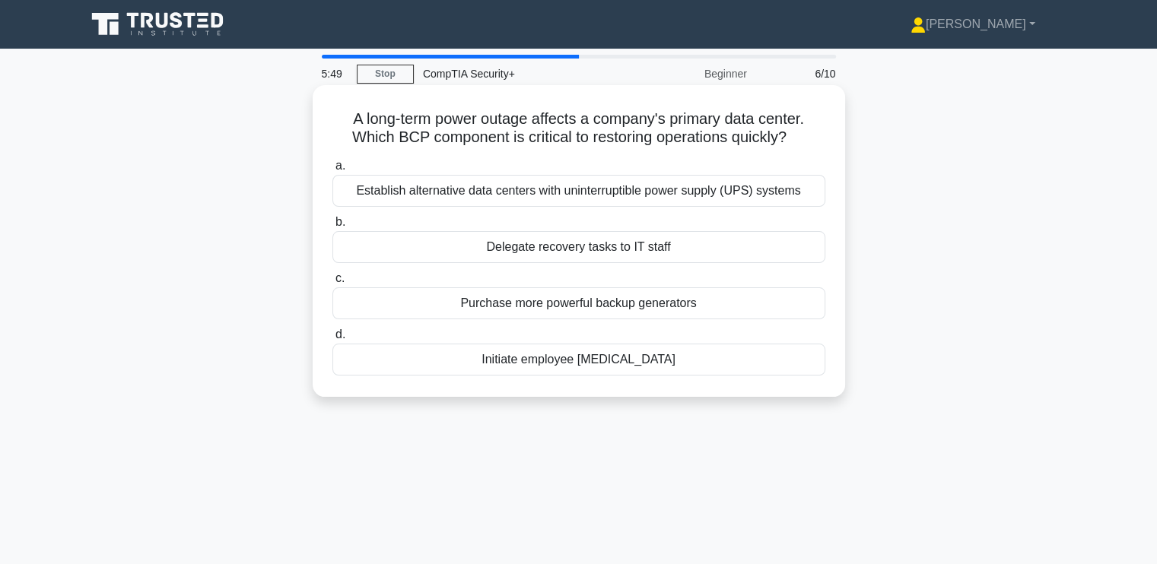
click at [572, 191] on div "Establish alternative data centers with uninterruptible power supply (UPS) syst…" at bounding box center [578, 191] width 493 height 32
click at [332, 171] on input "a. Establish alternative data centers with uninterruptible power supply (UPS) s…" at bounding box center [332, 166] width 0 height 10
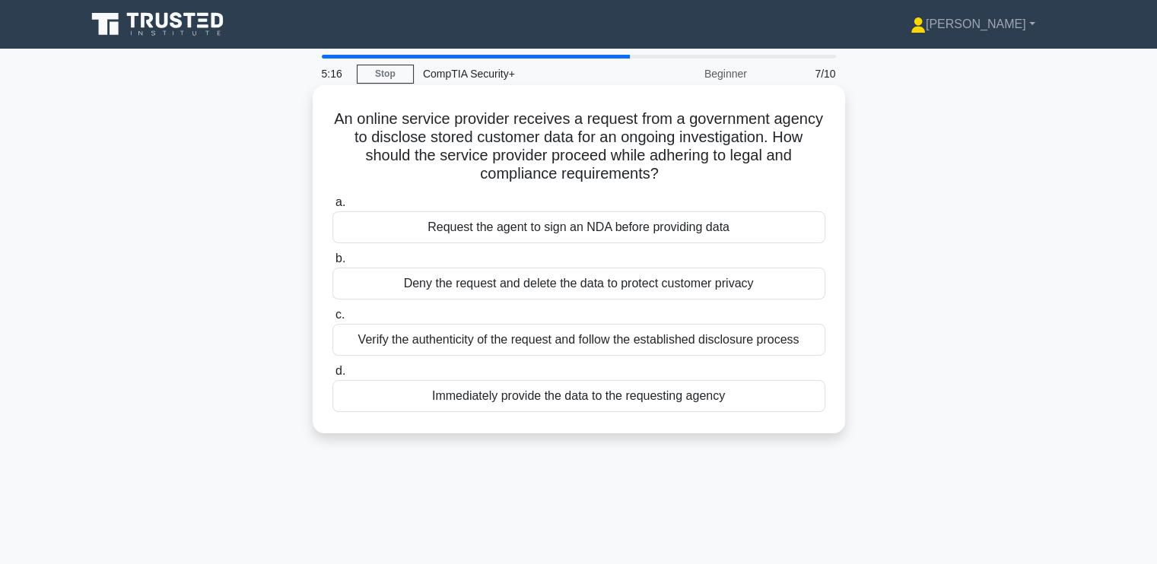
click at [404, 337] on div "Verify the authenticity of the request and follow the established disclosure pr…" at bounding box center [578, 340] width 493 height 32
click at [332, 320] on input "c. Verify the authenticity of the request and follow the established disclosure…" at bounding box center [332, 315] width 0 height 10
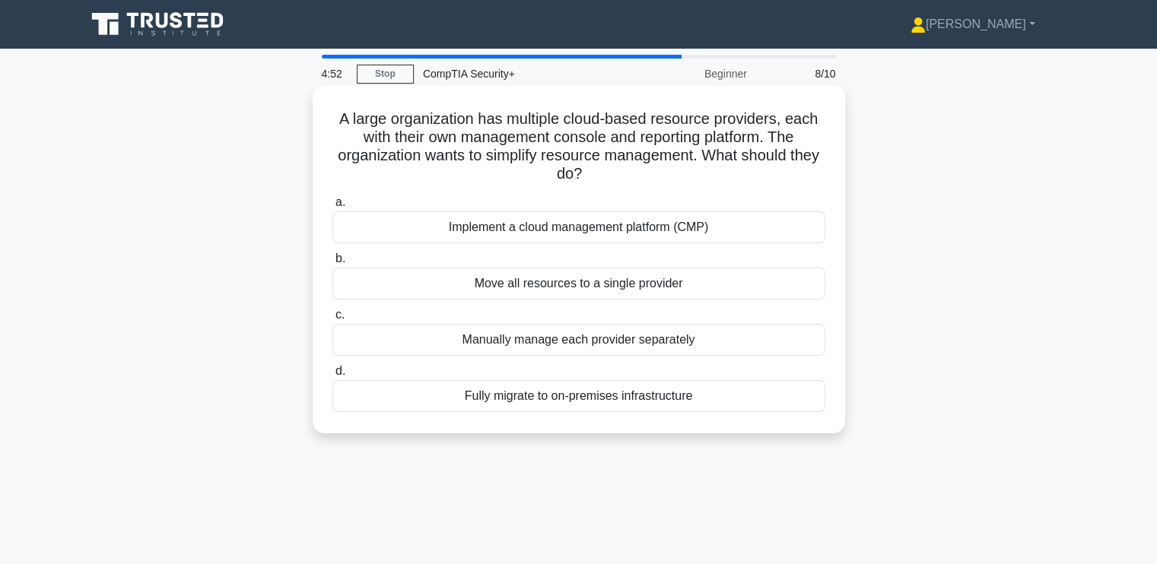
click at [441, 230] on div "Implement a cloud management platform (CMP)" at bounding box center [578, 227] width 493 height 32
click at [332, 208] on input "a. Implement a cloud management platform (CMP)" at bounding box center [332, 203] width 0 height 10
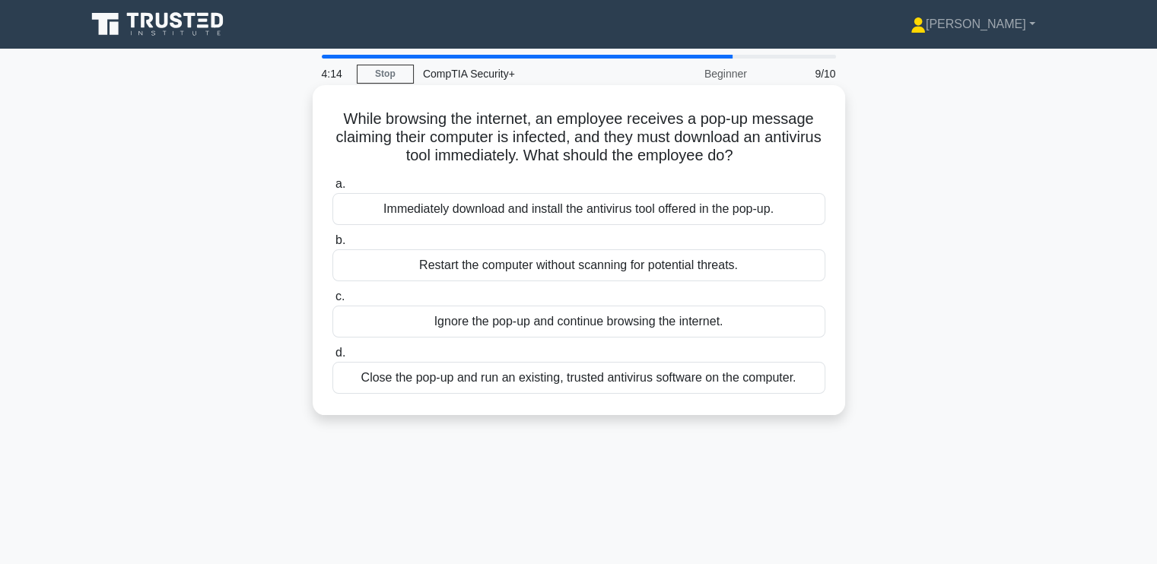
click at [406, 380] on div "Close the pop-up and run an existing, trusted antivirus software on the compute…" at bounding box center [578, 378] width 493 height 32
click at [332, 358] on input "d. Close the pop-up and run an existing, trusted antivirus software on the comp…" at bounding box center [332, 353] width 0 height 10
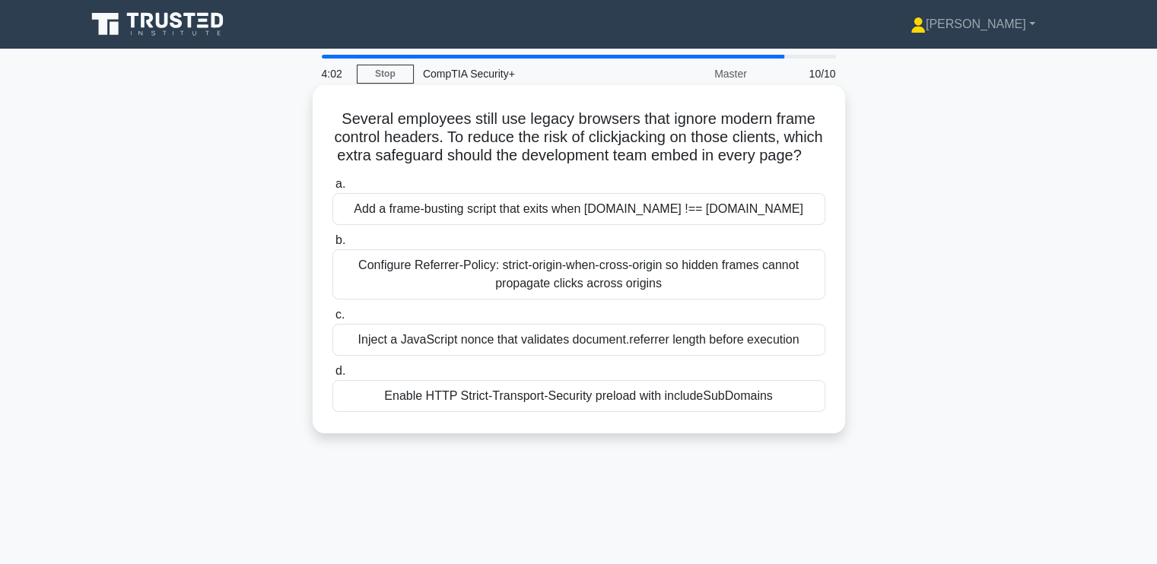
click at [488, 410] on div "Enable HTTP Strict-Transport-Security preload with includeSubDomains" at bounding box center [578, 396] width 493 height 32
click at [332, 377] on input "d. Enable HTTP Strict-Transport-Security preload with includeSubDomains" at bounding box center [332, 372] width 0 height 10
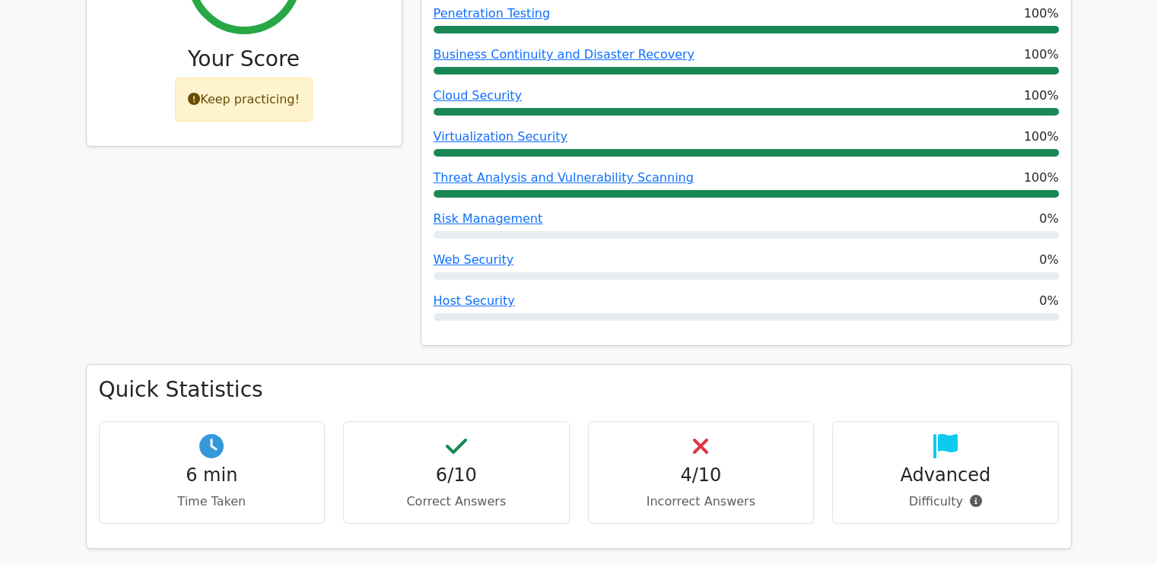
click at [292, 272] on div "60% Your Score Keep practicing!" at bounding box center [244, 136] width 335 height 458
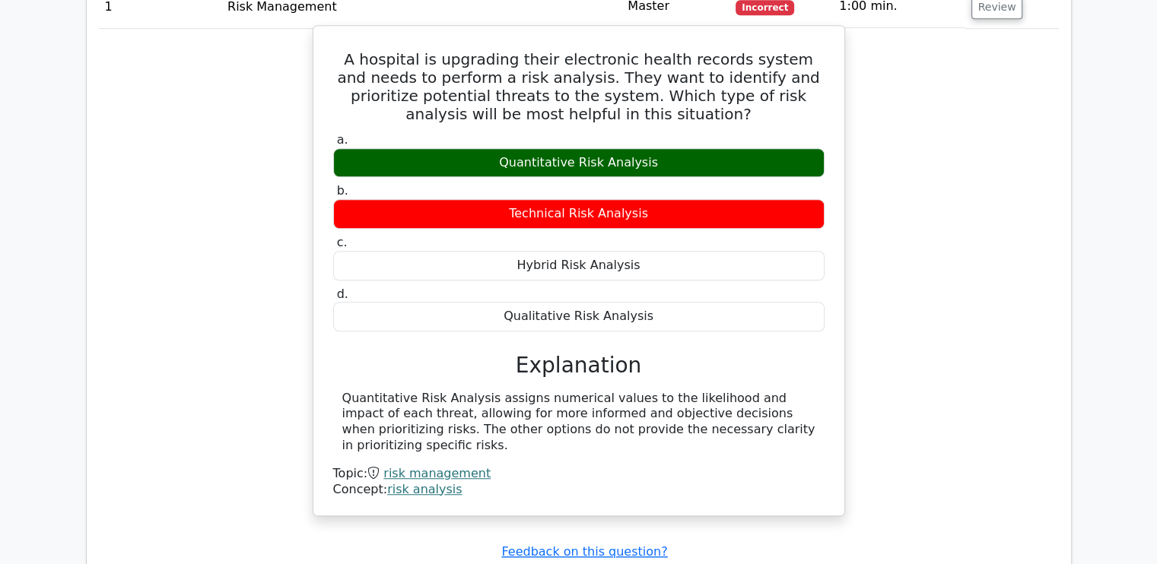
scroll to position [992, 0]
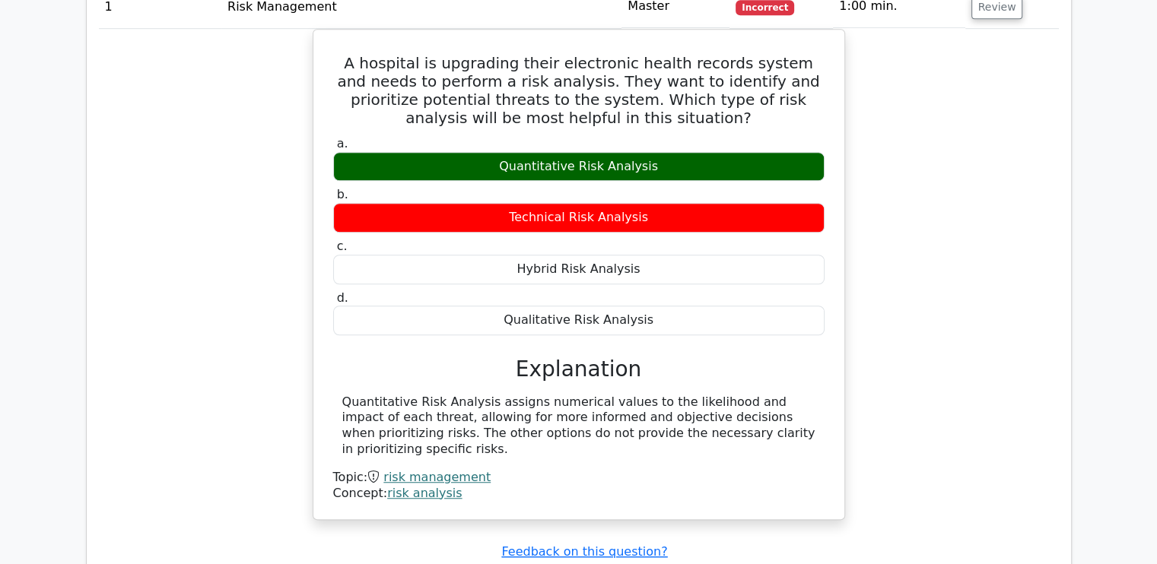
click at [191, 310] on div "A hospital is upgrading their electronic health records system and needs to per…" at bounding box center [579, 284] width 960 height 510
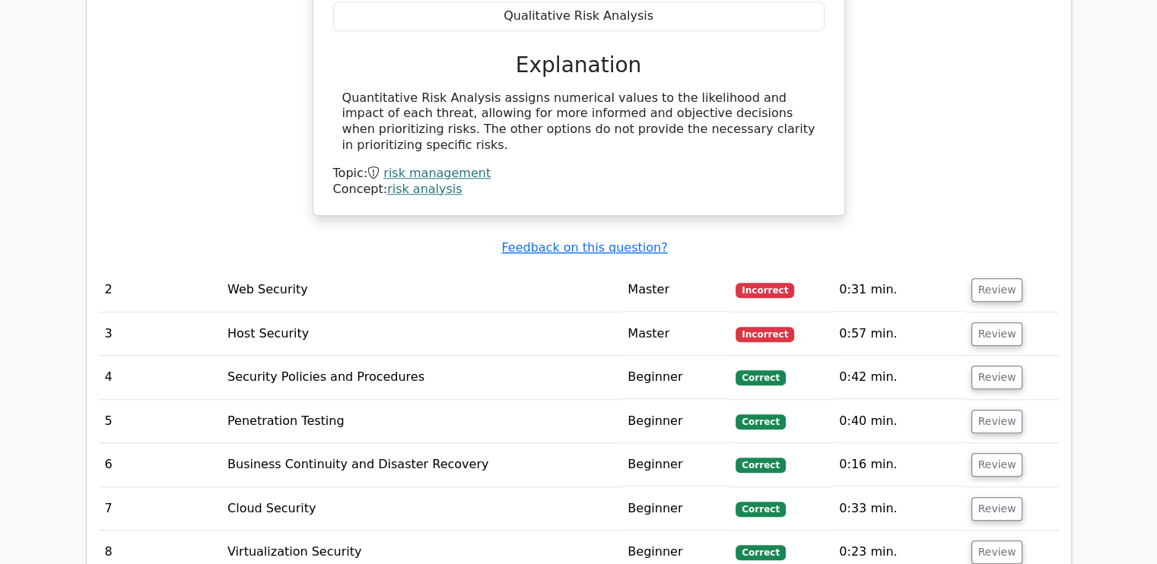
scroll to position [1296, 0]
click at [993, 278] on button "Review" at bounding box center [997, 290] width 52 height 24
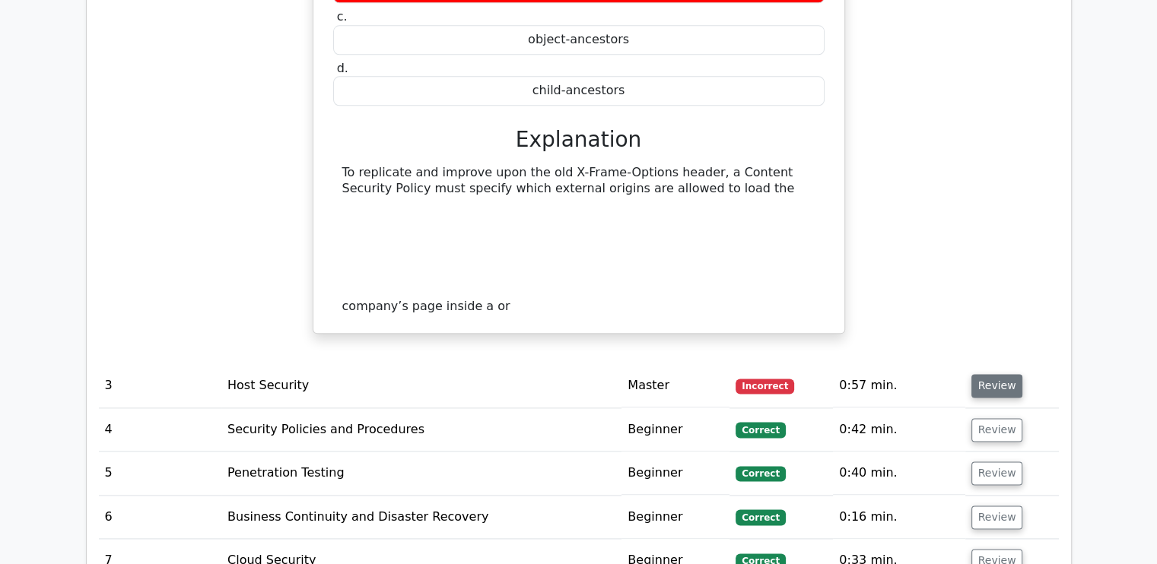
scroll to position [1829, 0]
click at [993, 373] on button "Review" at bounding box center [997, 385] width 52 height 24
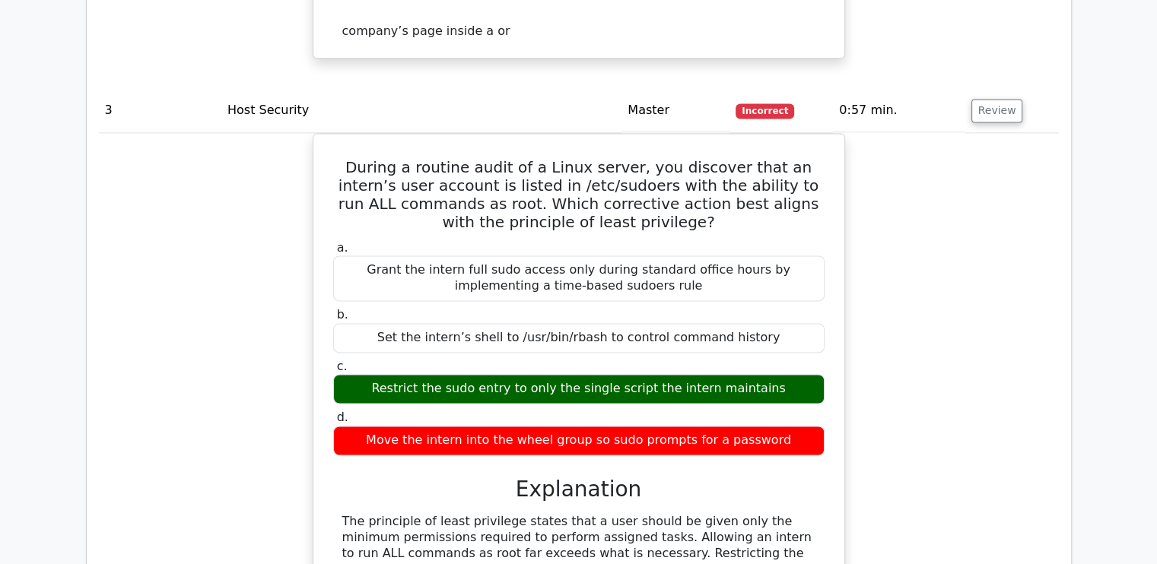
click at [231, 389] on div "During a routine audit of a Linux server, you discover that an intern’s user ac…" at bounding box center [579, 491] width 960 height 716
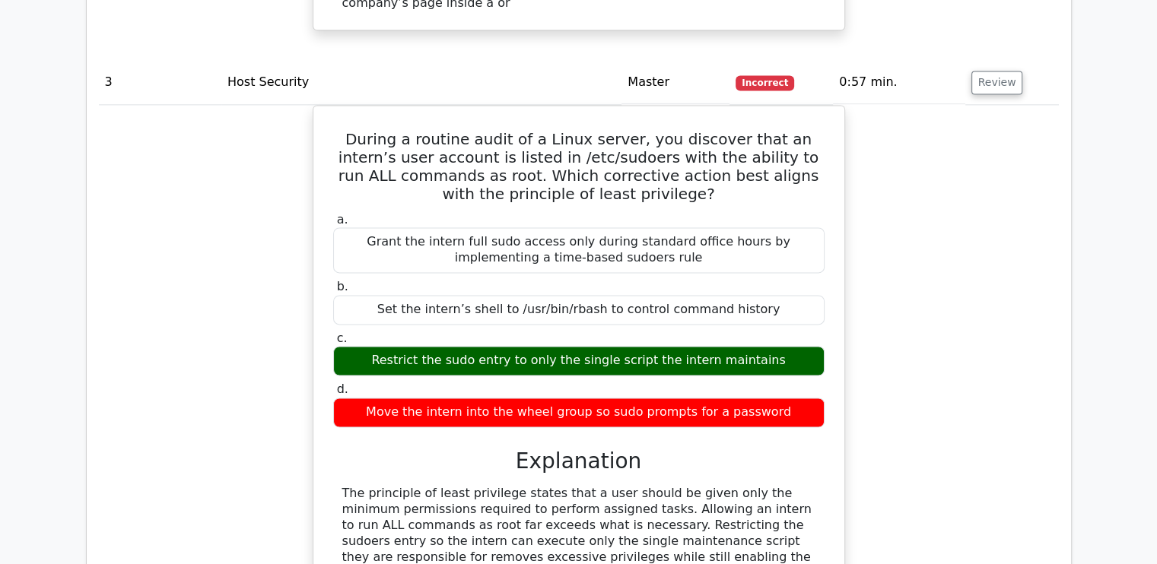
scroll to position [2132, 0]
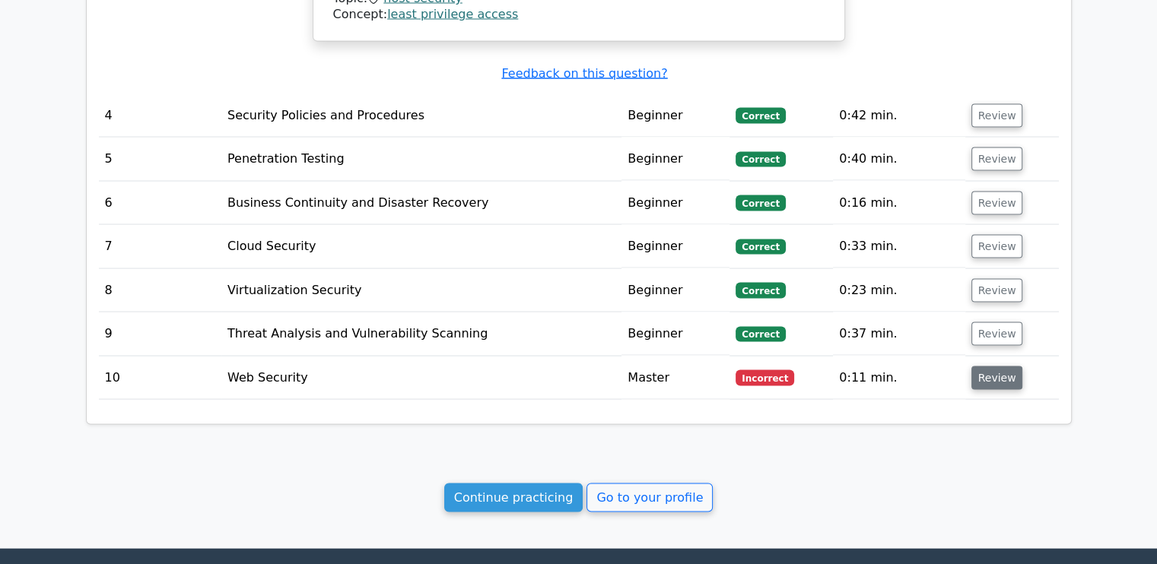
scroll to position [2893, 0]
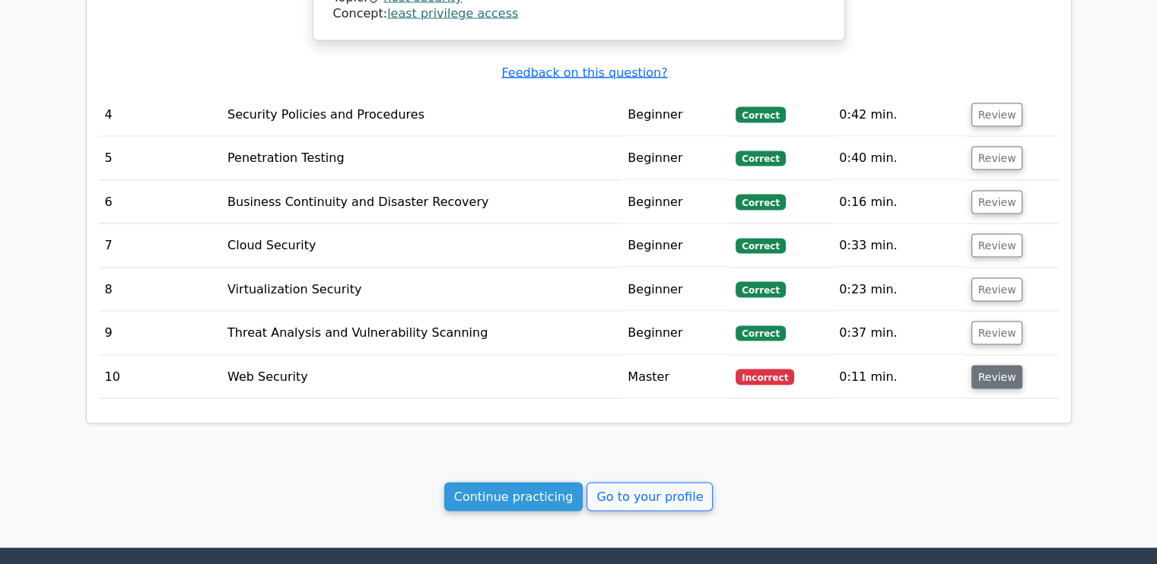
click at [980, 366] on button "Review" at bounding box center [997, 378] width 52 height 24
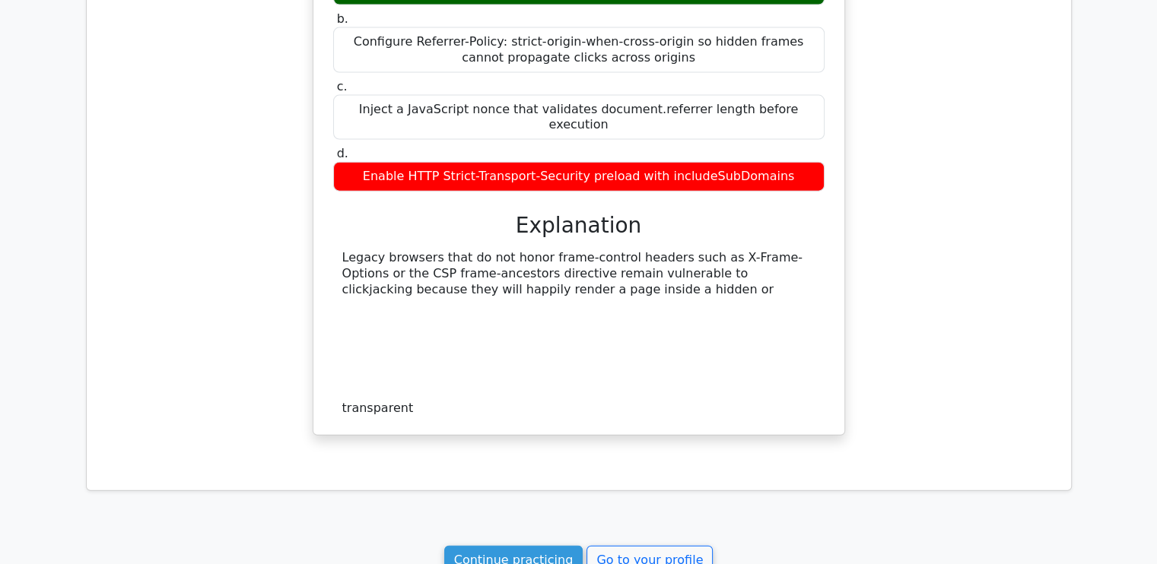
scroll to position [3587, 0]
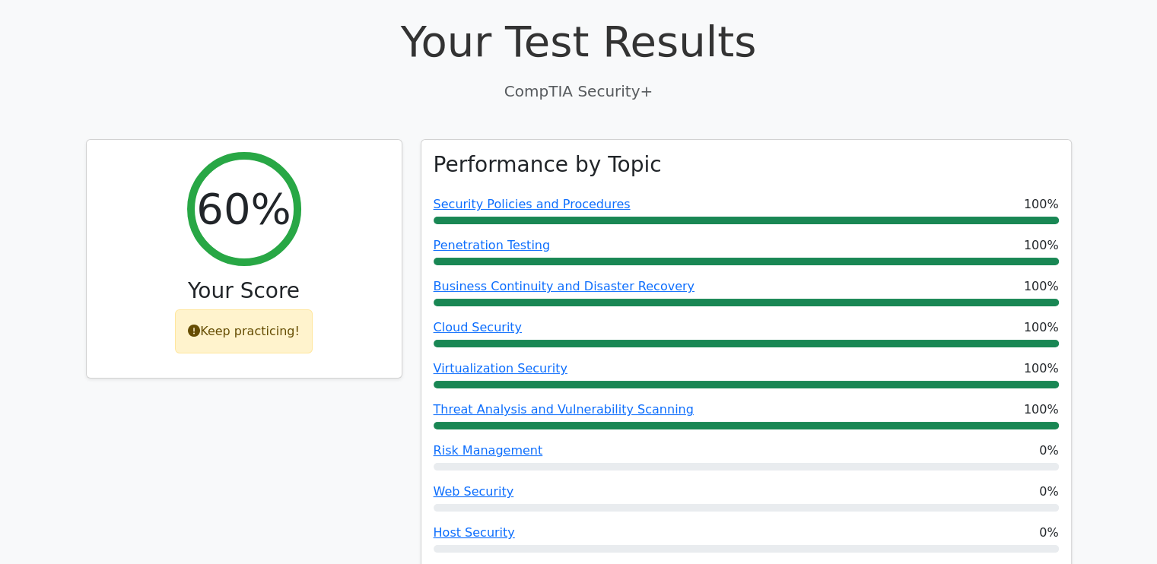
scroll to position [0, 0]
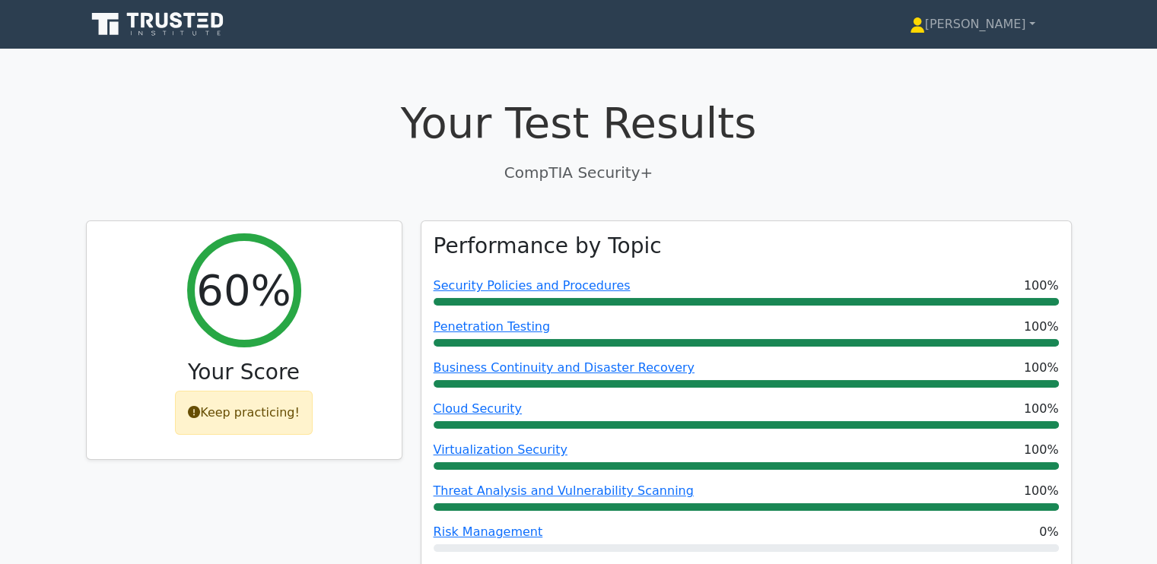
click at [360, 129] on h1 "Your Test Results" at bounding box center [579, 122] width 986 height 51
